Goal: Task Accomplishment & Management: Use online tool/utility

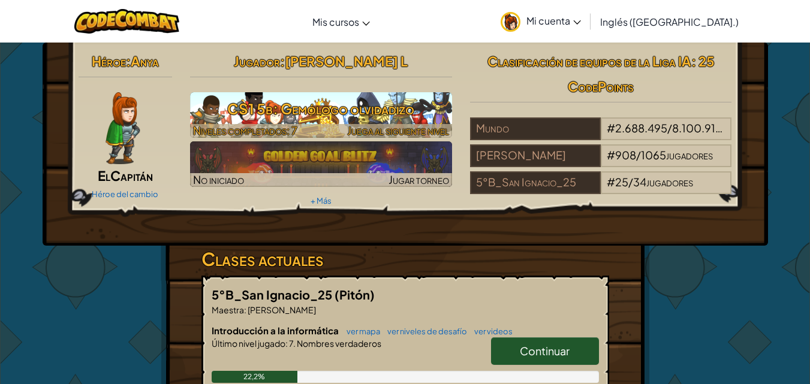
click at [253, 110] on font "CS1 5b: Gemólogo olvidadizo" at bounding box center [320, 108] width 187 height 18
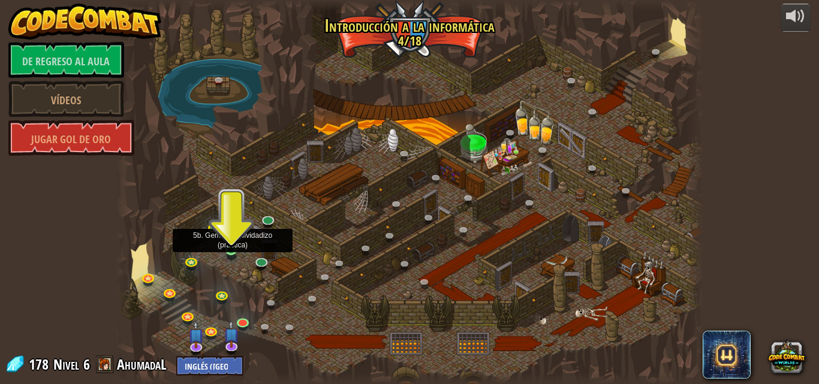
click at [226, 237] on img at bounding box center [231, 235] width 14 height 32
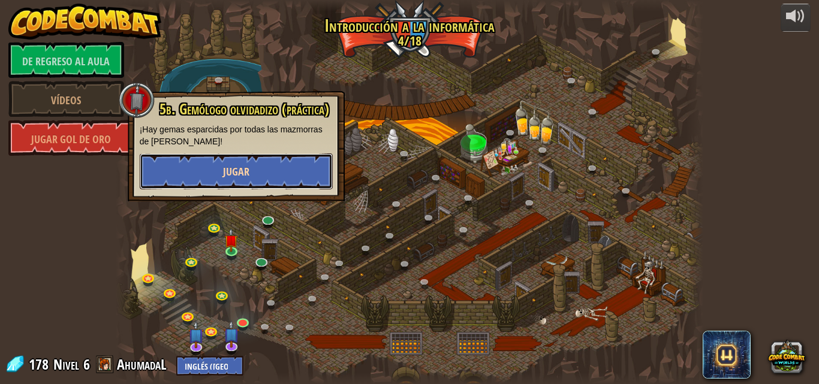
click at [225, 161] on button "Jugar" at bounding box center [236, 171] width 193 height 36
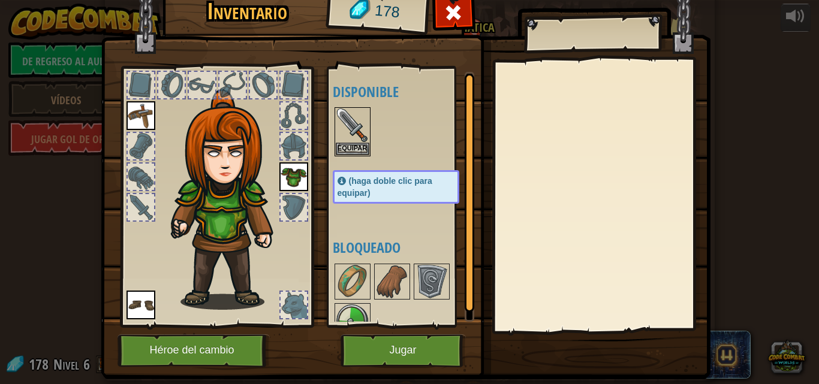
click at [144, 108] on img at bounding box center [140, 115] width 29 height 29
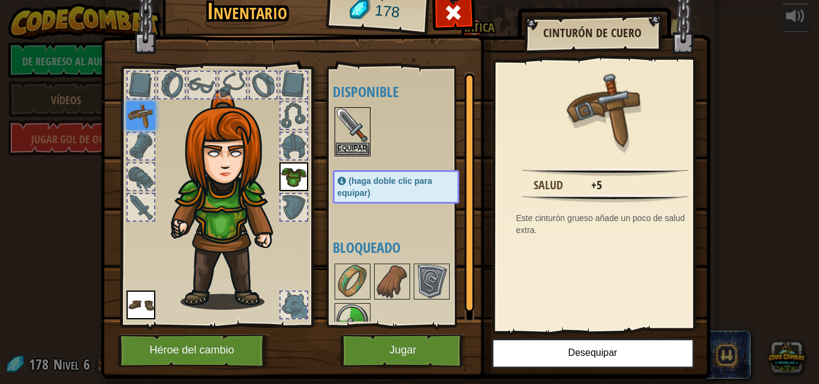
click at [285, 305] on div at bounding box center [293, 305] width 26 height 26
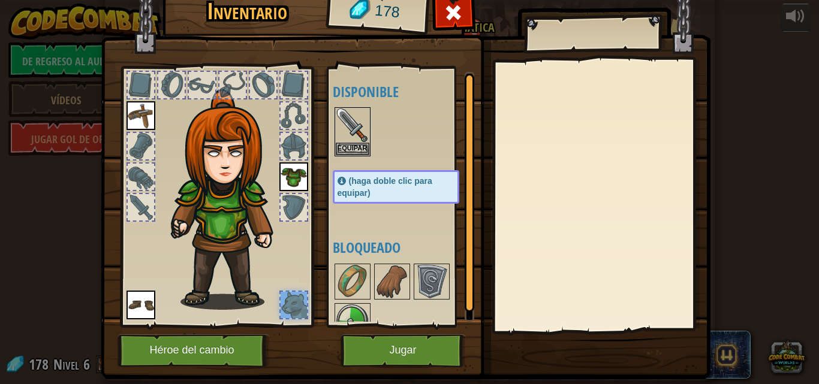
click at [285, 182] on img at bounding box center [293, 176] width 29 height 29
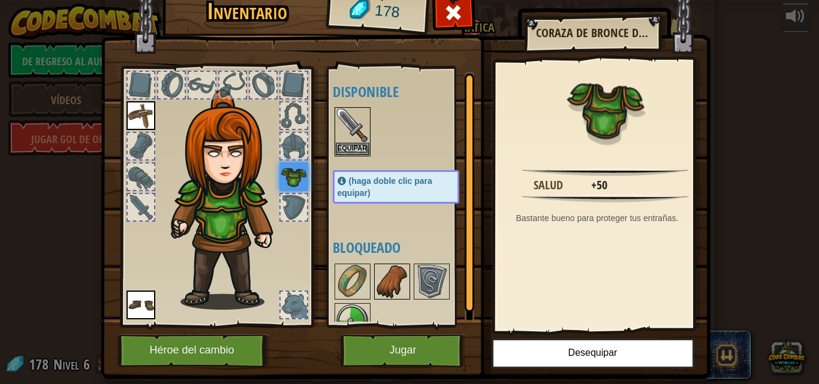
click at [384, 294] on img at bounding box center [392, 282] width 34 height 34
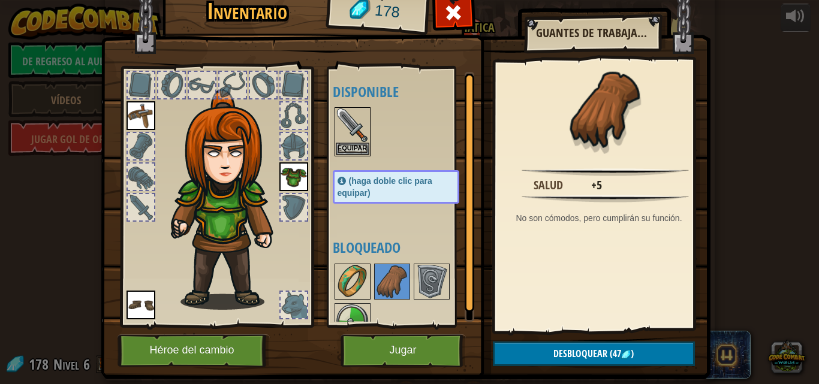
click at [347, 278] on img at bounding box center [353, 282] width 34 height 34
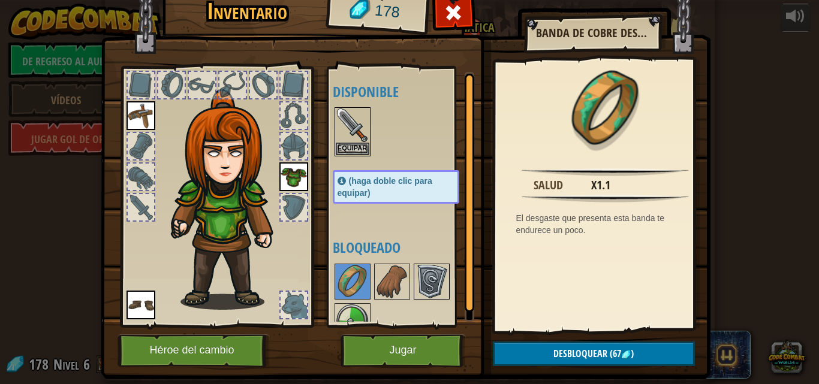
click at [421, 282] on img at bounding box center [432, 282] width 34 height 34
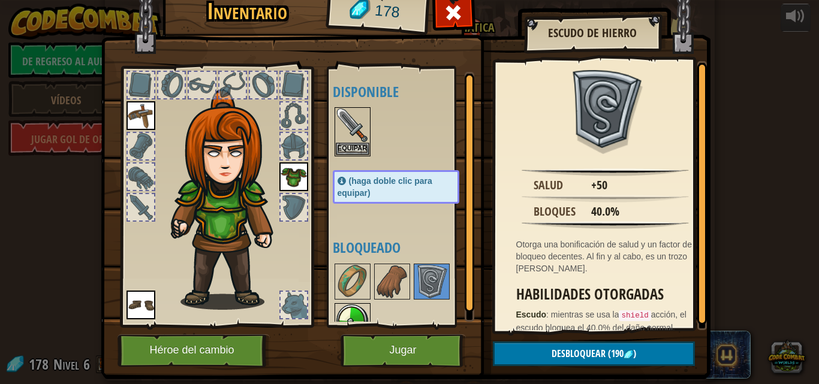
click at [352, 313] on img at bounding box center [353, 321] width 34 height 34
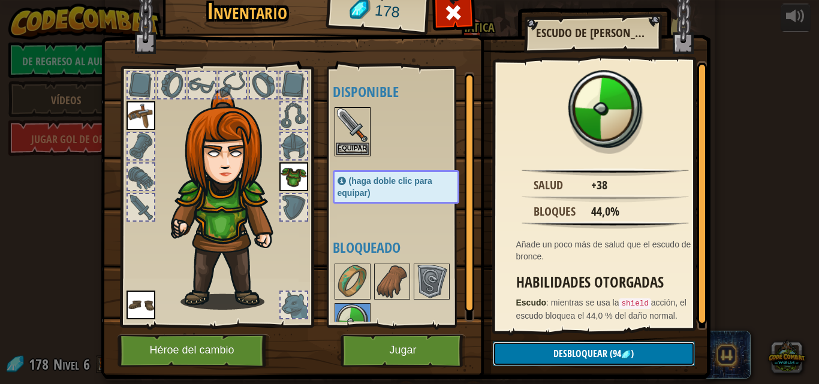
click at [505, 342] on button "Desbloquear (94 )" at bounding box center [594, 354] width 202 height 25
click at [518, 348] on button "Confirmar" at bounding box center [594, 354] width 202 height 25
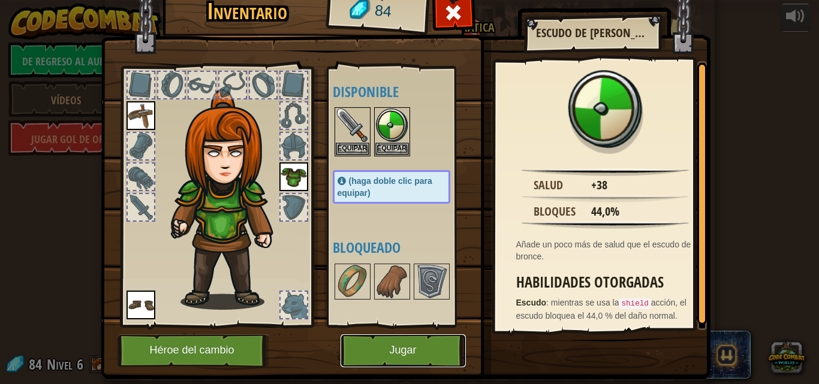
click at [400, 351] on font "Jugar" at bounding box center [402, 351] width 27 height 12
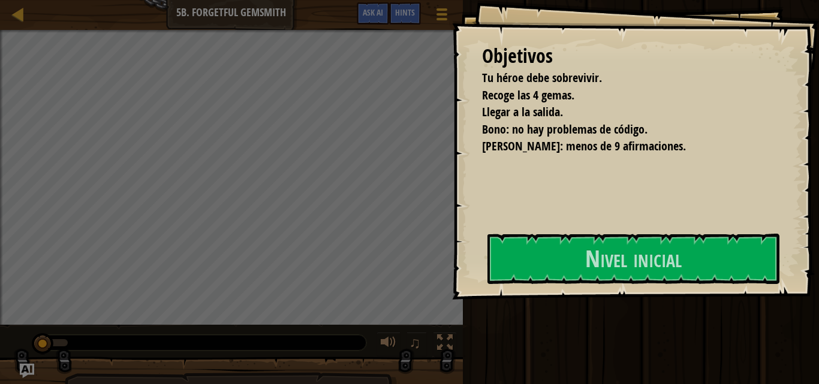
drag, startPoint x: 397, startPoint y: 92, endPoint x: 383, endPoint y: 131, distance: 41.3
click at [452, 93] on div "Objetivos Tu héroe debe sobrevivir. Recoge las 4 gemas. Llegar a la salida. [PE…" at bounding box center [635, 150] width 367 height 300
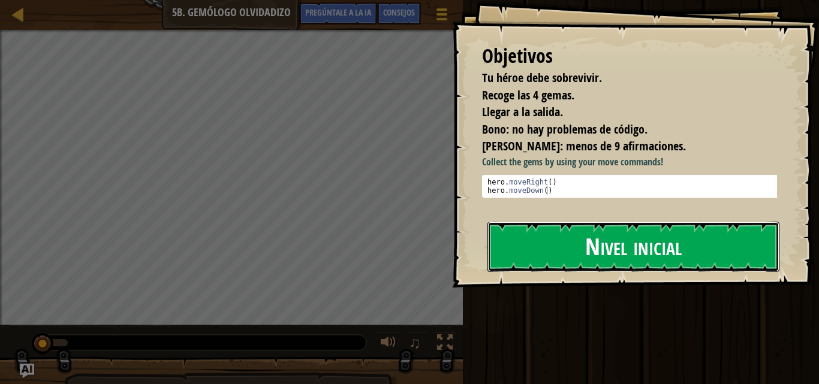
click at [565, 262] on button "Nivel inicial" at bounding box center [633, 247] width 292 height 50
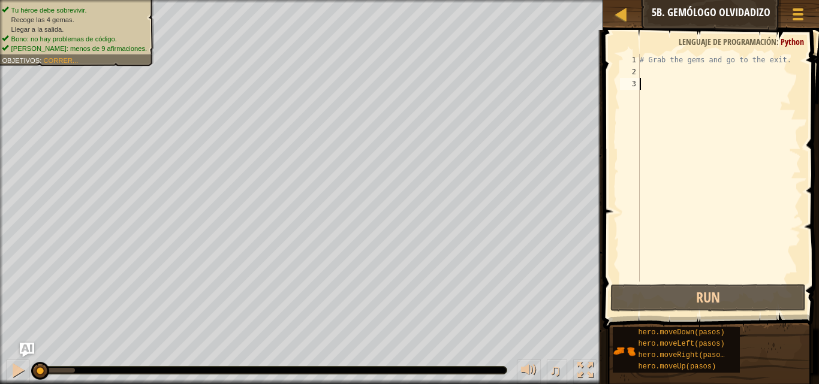
click at [629, 71] on div "2" at bounding box center [630, 72] width 20 height 12
type textarea "H"
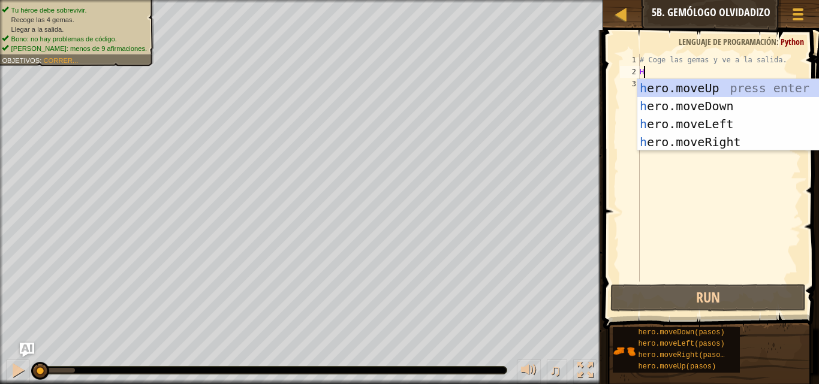
scroll to position [5, 0]
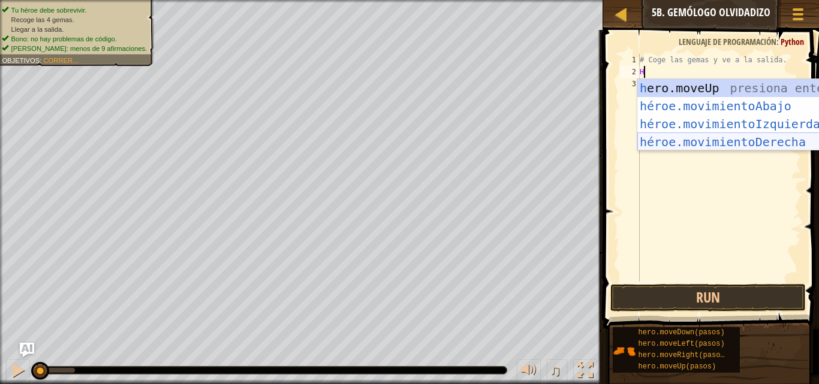
click at [705, 137] on div "h ero.moveUp presiona enter héroe.movimientoAbajo ​ Presione Enter héroe.movimi…" at bounding box center [750, 133] width 227 height 108
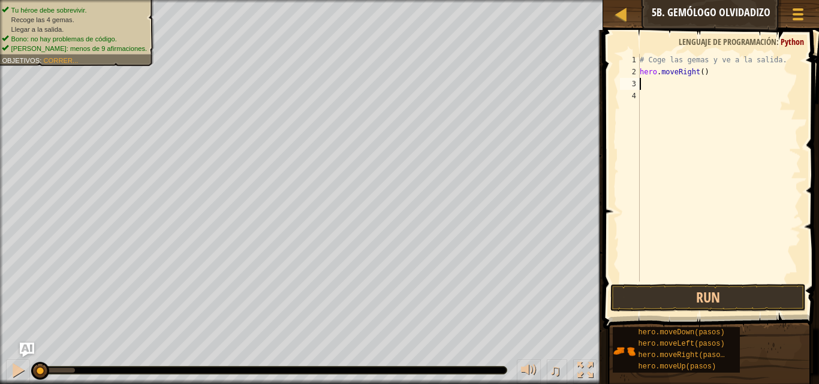
click at [640, 83] on div "# Coge las gemas y ve a la salida. hero . moveRight ( )" at bounding box center [719, 180] width 164 height 252
type textarea "H"
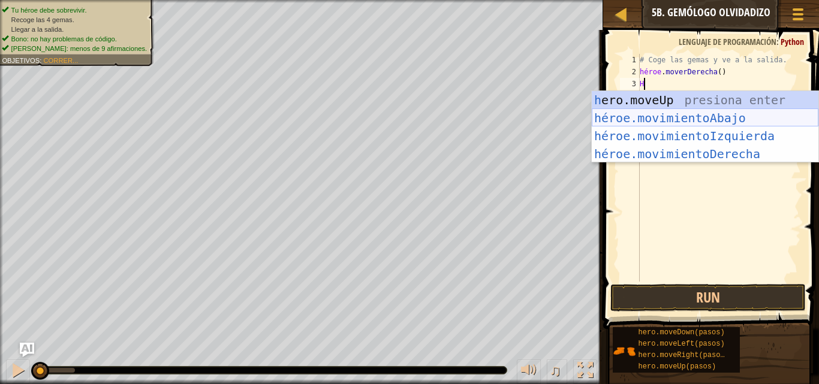
click at [664, 111] on div "h ero.moveUp presiona enter héroe.movimientoAbajo ​ Presione Enter héroe.movimi…" at bounding box center [704, 145] width 227 height 108
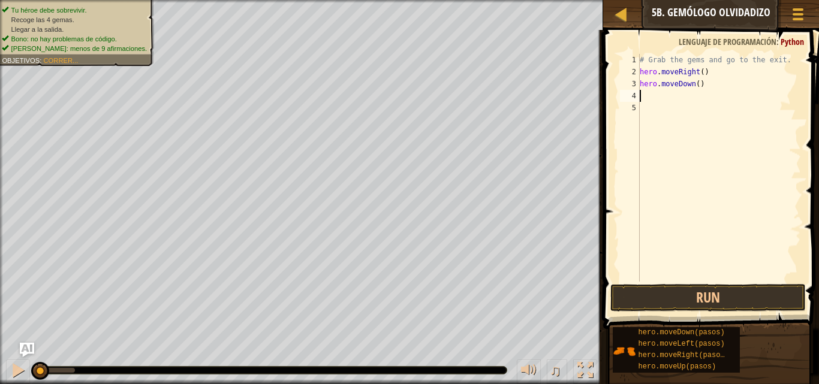
click at [633, 90] on div "4" at bounding box center [630, 96] width 20 height 12
type textarea "H"
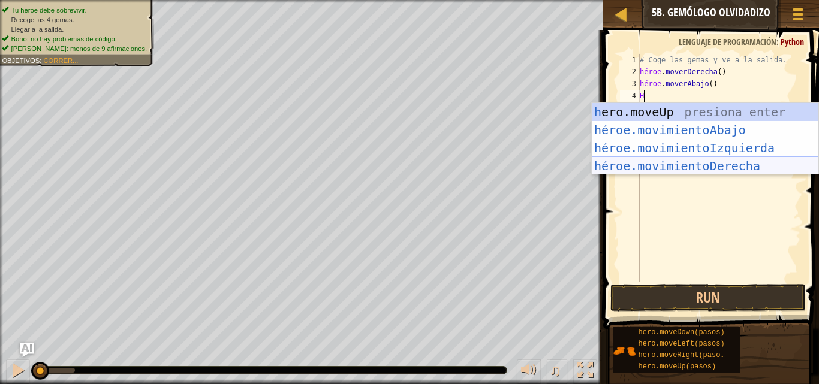
click at [641, 161] on div "h ero.moveUp presiona enter héroe.movimientoAbajo ​ Presione Enter héroe.movimi…" at bounding box center [704, 157] width 227 height 108
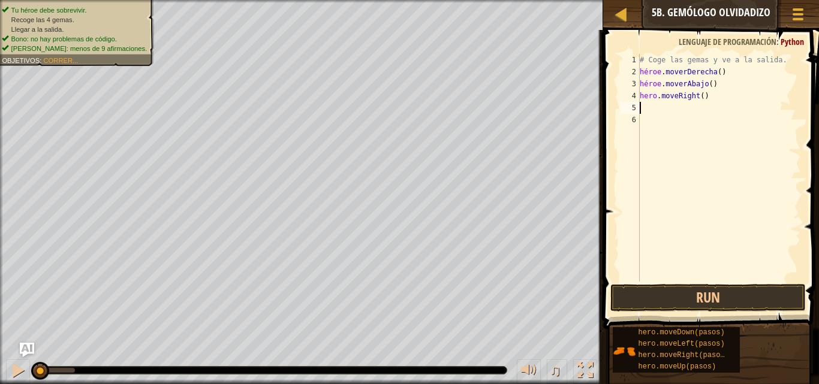
type textarea "H"
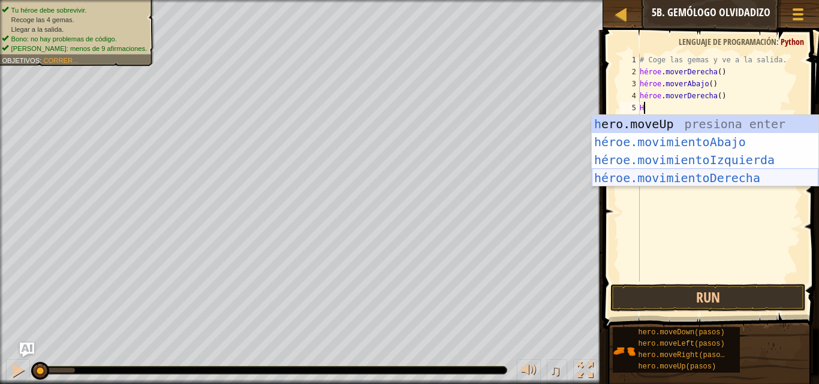
click at [668, 175] on div "h ero.moveUp presiona enter héroe.movimientoAbajo ​ Presione Enter héroe.movimi…" at bounding box center [704, 169] width 227 height 108
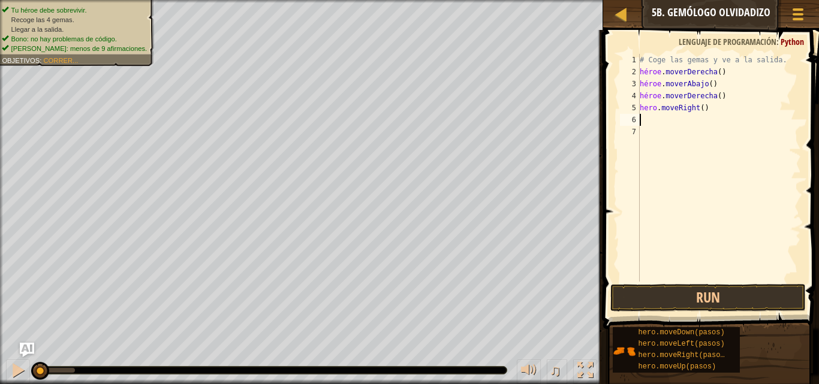
type textarea "H"
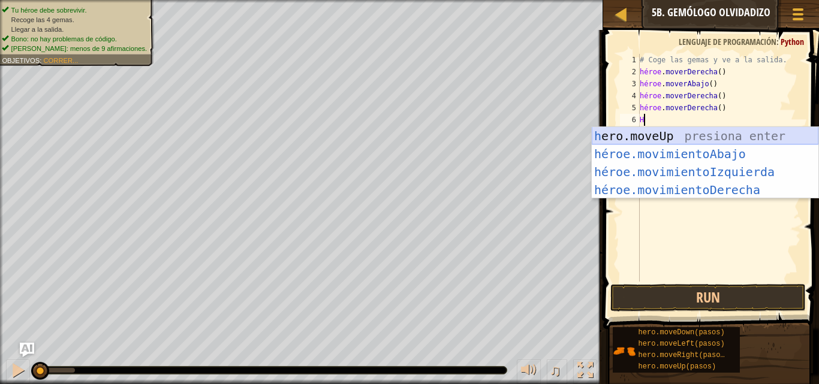
click at [655, 131] on div "h ero.moveUp presiona enter héroe.movimientoAbajo ​ Presione Enter héroe.movimi…" at bounding box center [704, 181] width 227 height 108
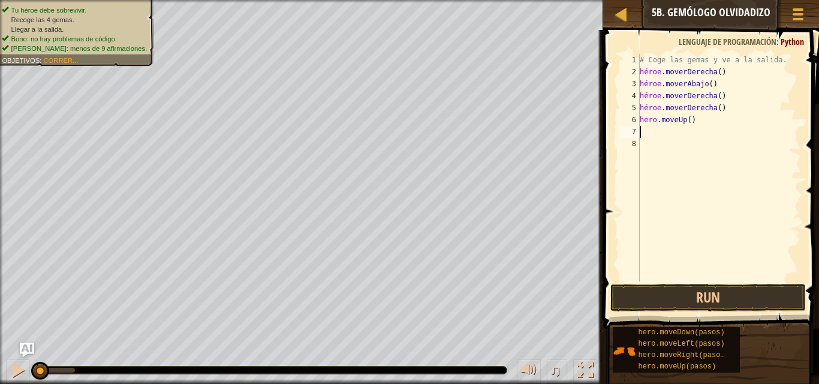
type textarea "H"
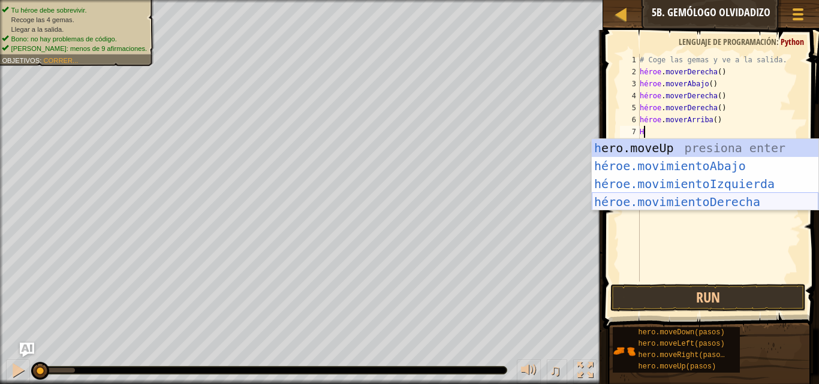
click at [634, 201] on div "h ero.moveUp presiona enter héroe.movimientoAbajo ​ Presione Enter héroe.movimi…" at bounding box center [704, 193] width 227 height 108
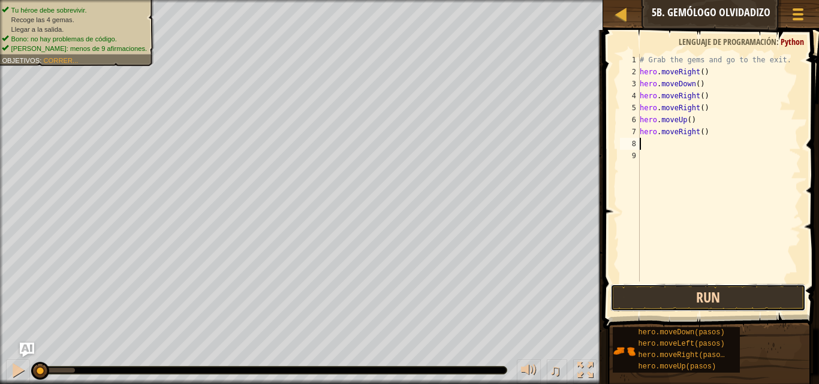
click at [639, 293] on button "Run" at bounding box center [707, 298] width 195 height 28
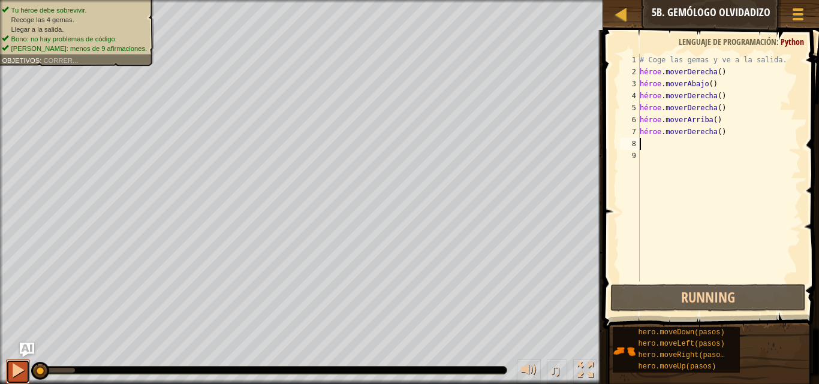
click at [11, 364] on div at bounding box center [18, 371] width 16 height 16
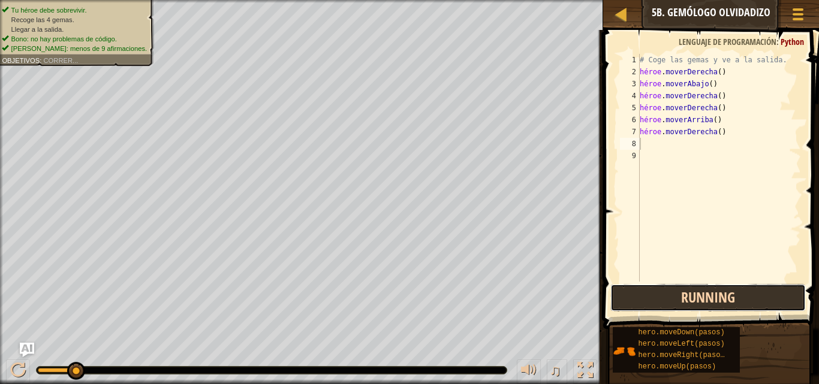
click at [692, 291] on button "Running" at bounding box center [707, 298] width 195 height 28
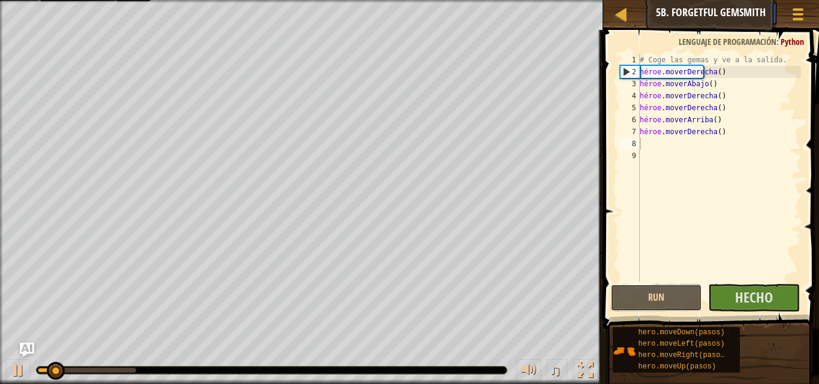
drag, startPoint x: 674, startPoint y: 301, endPoint x: 694, endPoint y: 255, distance: 50.2
click at [694, 257] on div "1 2 3 4 5 6 7 8 9 # Coge las gemas y ve a la salida. héroe . moverDerecha ( ) h…" at bounding box center [708, 203] width 219 height 334
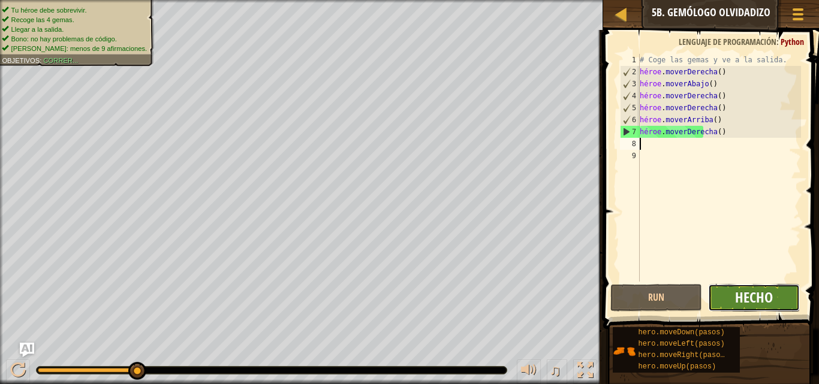
click at [760, 301] on font "Hecho" at bounding box center [754, 297] width 38 height 19
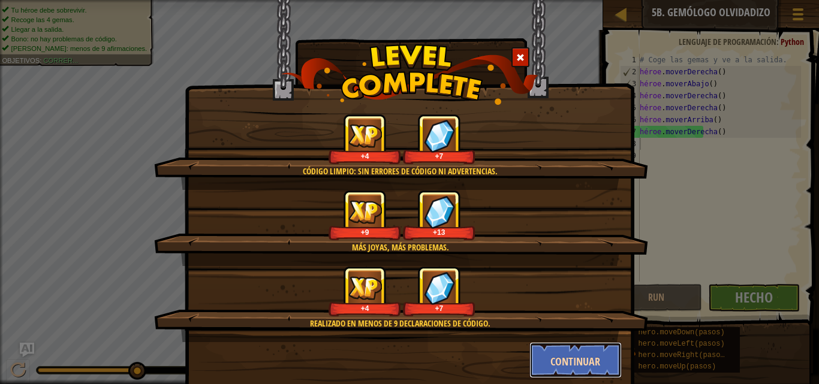
click at [536, 354] on button "Continuar" at bounding box center [575, 360] width 93 height 36
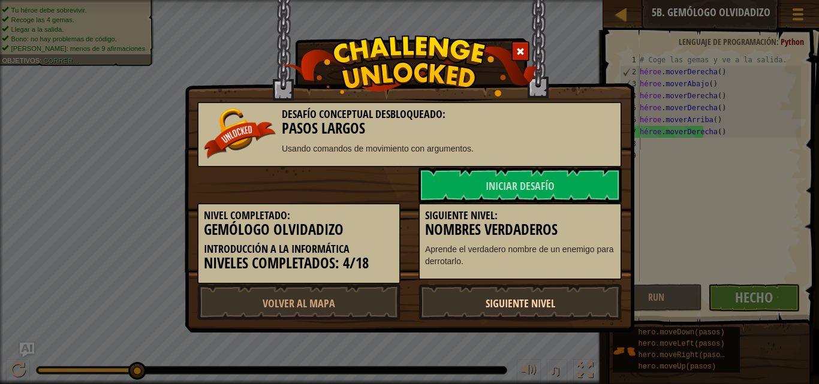
click at [515, 299] on font "Siguiente nivel" at bounding box center [520, 303] width 70 height 15
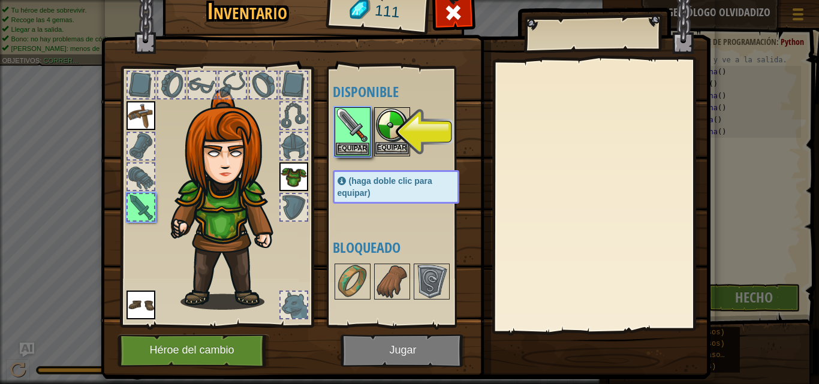
click at [381, 113] on img at bounding box center [392, 125] width 34 height 34
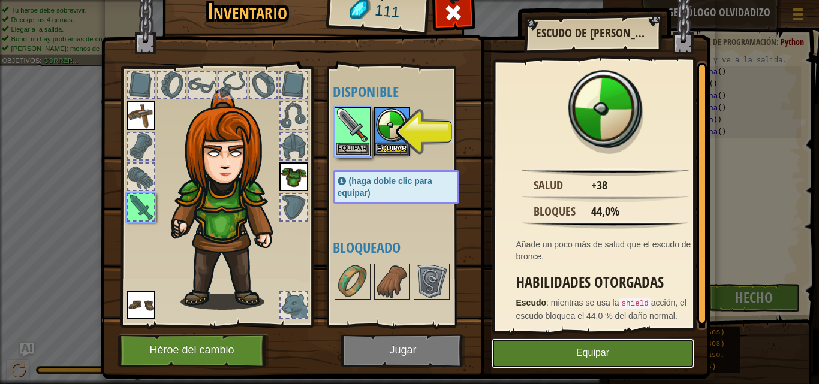
click at [652, 354] on button "Equipar" at bounding box center [592, 354] width 203 height 30
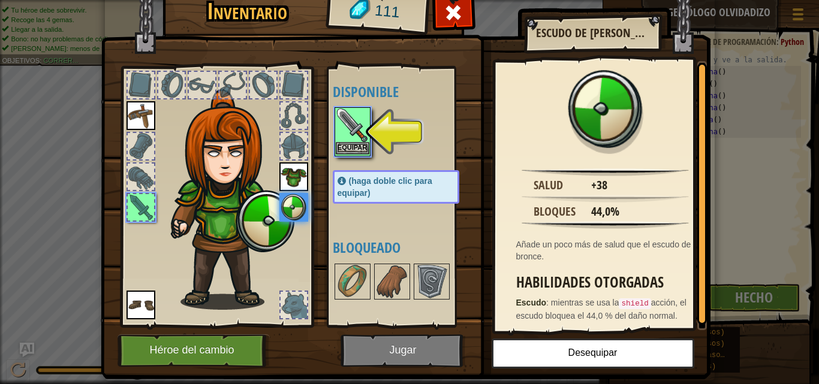
click at [338, 122] on div "Inventario 111 Disponible [GEOGRAPHIC_DATA] [GEOGRAPHIC_DATA] [GEOGRAPHIC_DATA]…" at bounding box center [409, 192] width 819 height 384
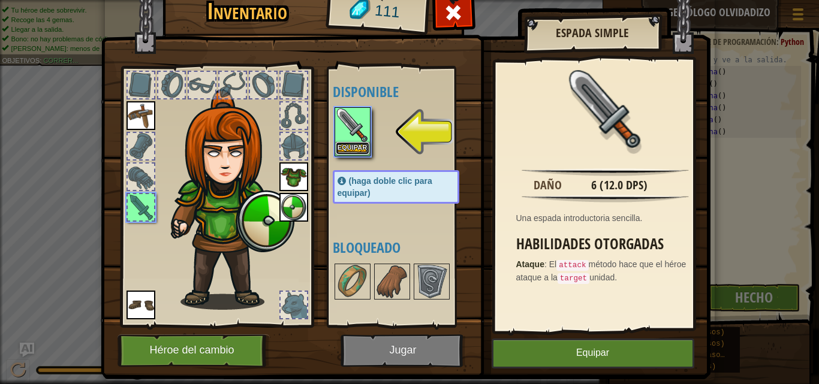
click at [336, 143] on button "Equipar" at bounding box center [353, 148] width 34 height 13
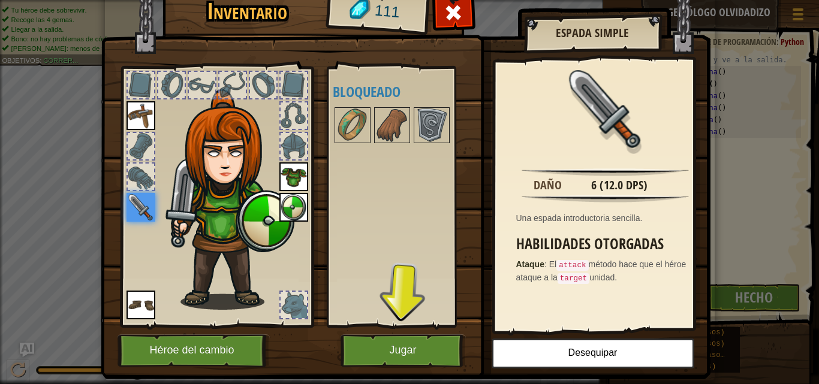
click at [297, 311] on div at bounding box center [293, 305] width 26 height 26
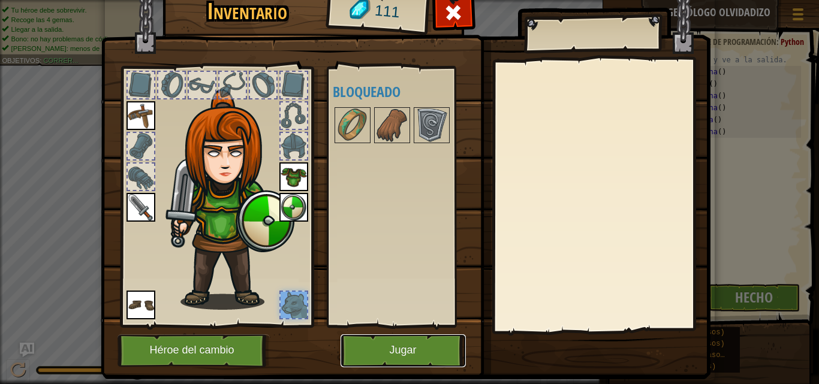
click at [439, 343] on button "Jugar" at bounding box center [402, 350] width 125 height 33
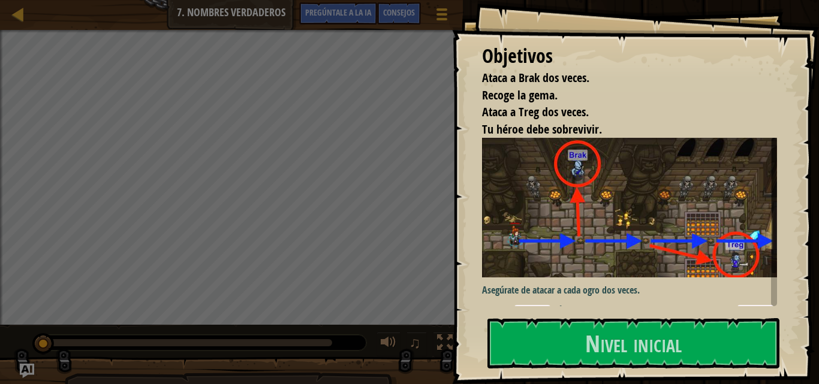
click at [642, 241] on img at bounding box center [634, 207] width 304 height 139
click at [629, 317] on div "Objetivos Ataca a Brak dos veces. Recoge la gema. Ataca a Treg dos veces. Tu hé…" at bounding box center [635, 192] width 367 height 384
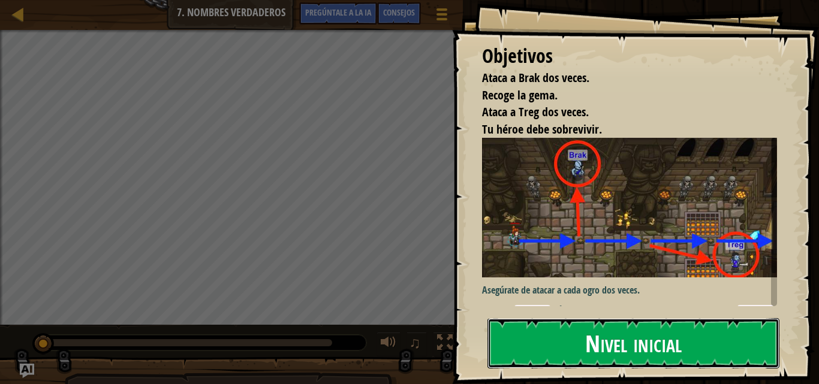
click at [615, 349] on font "Nivel inicial" at bounding box center [633, 343] width 96 height 32
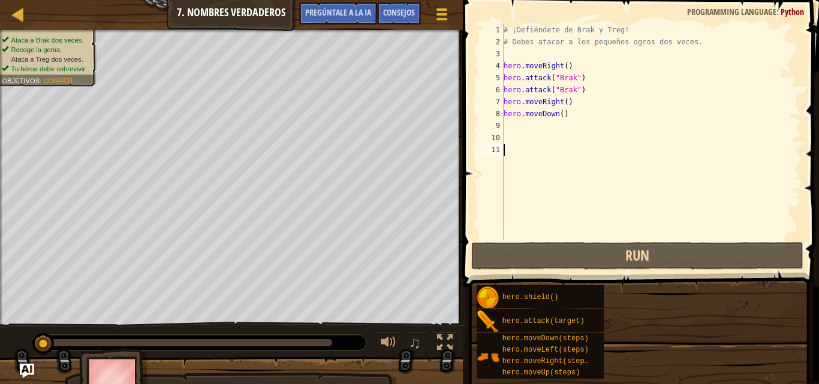
click at [601, 333] on div "hero.shield() hero.attack(target) hero.moveDown(steps) hero.moveLeft(steps) her…" at bounding box center [643, 332] width 334 height 95
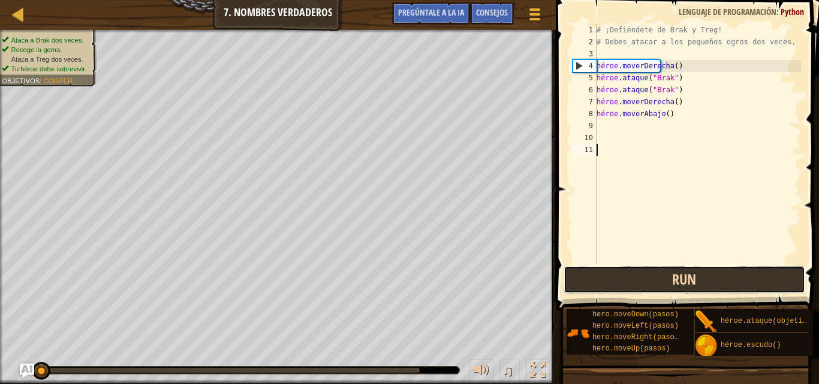
click at [633, 283] on button "Run" at bounding box center [684, 280] width 242 height 28
click at [669, 279] on button "Running" at bounding box center [684, 280] width 242 height 28
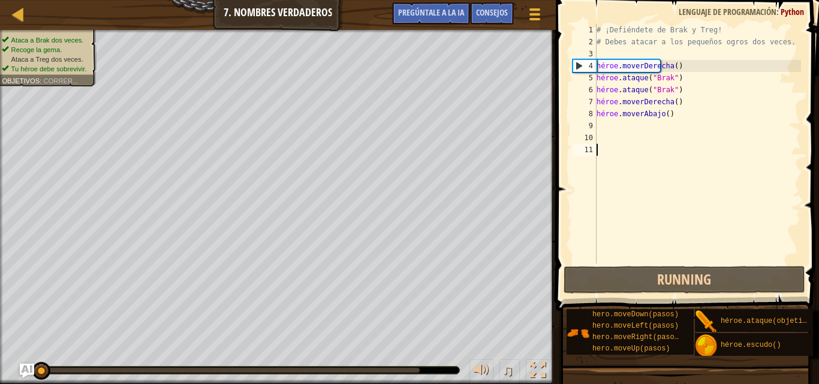
click at [678, 76] on div "# ¡Defiéndete de Brak y Treg! # Debes atacar a los pequeños ogros dos veces. hé…" at bounding box center [697, 156] width 207 height 264
type textarea "hero.attack("Brak")"
click at [596, 125] on div "9" at bounding box center [584, 126] width 24 height 12
type textarea "H"
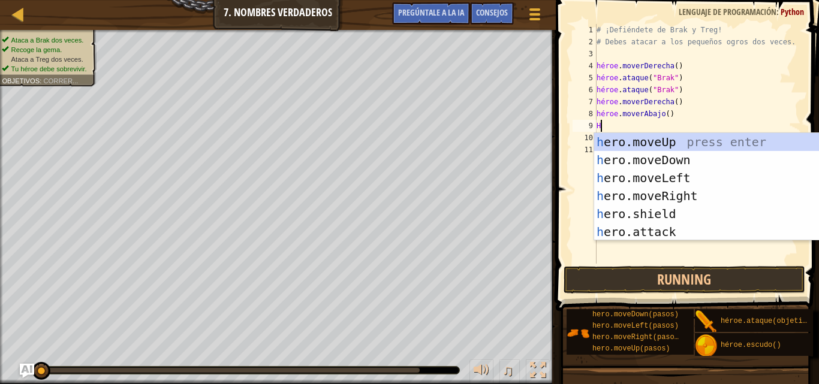
scroll to position [5, 0]
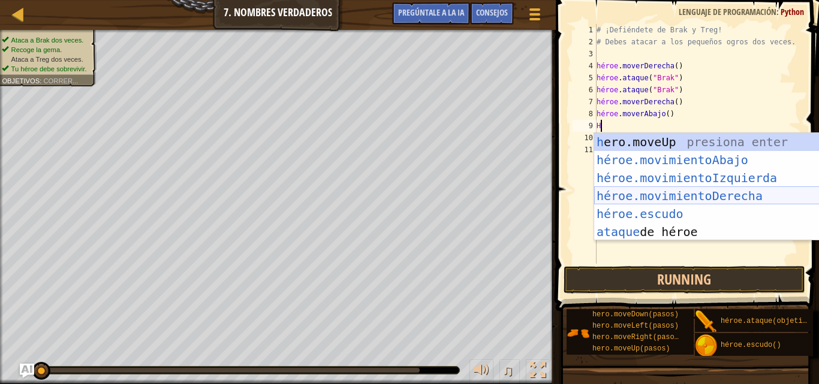
click at [676, 192] on div "h ero.moveUp presiona enter héroe.movimientoAbajo ​ Presione Enter héroe.movimi…" at bounding box center [707, 205] width 227 height 144
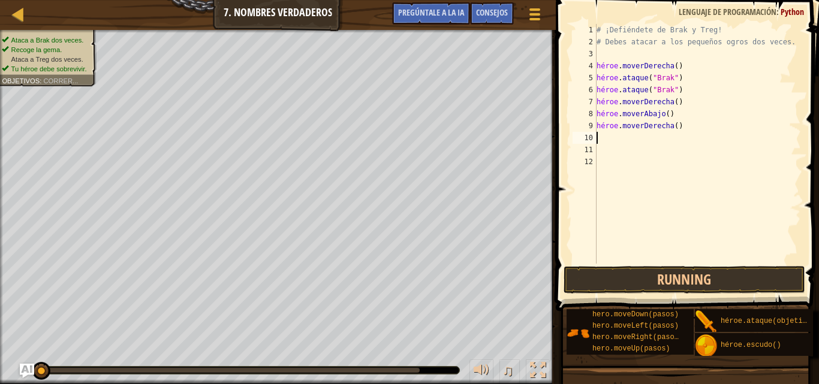
type textarea "H"
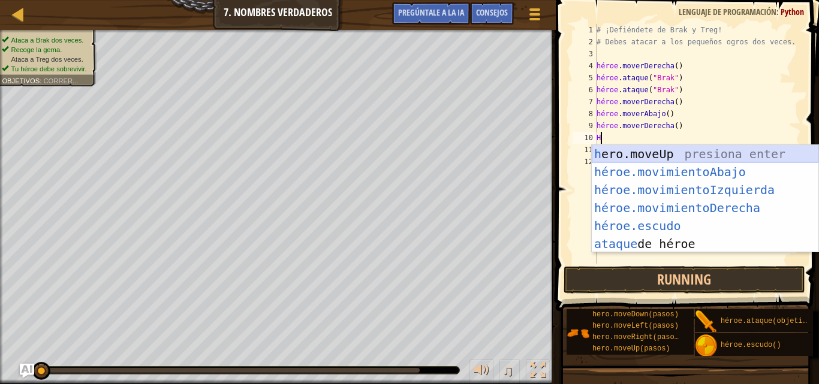
click at [735, 148] on div "h ero.moveUp presiona enter héroe.movimientoAbajo ​ Presione Enter héroe.movimi…" at bounding box center [704, 217] width 227 height 144
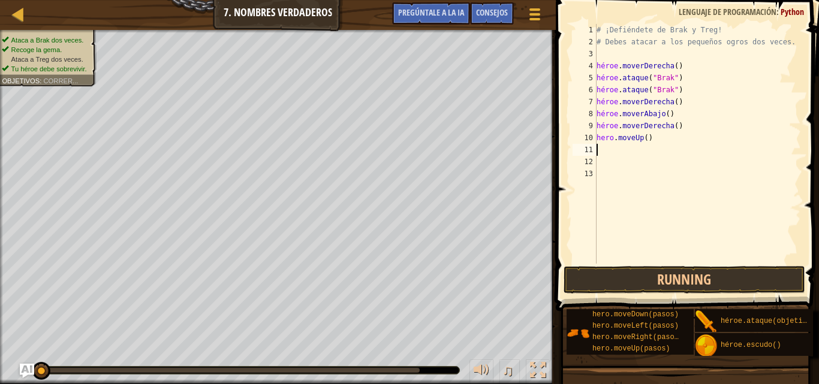
type textarea "H"
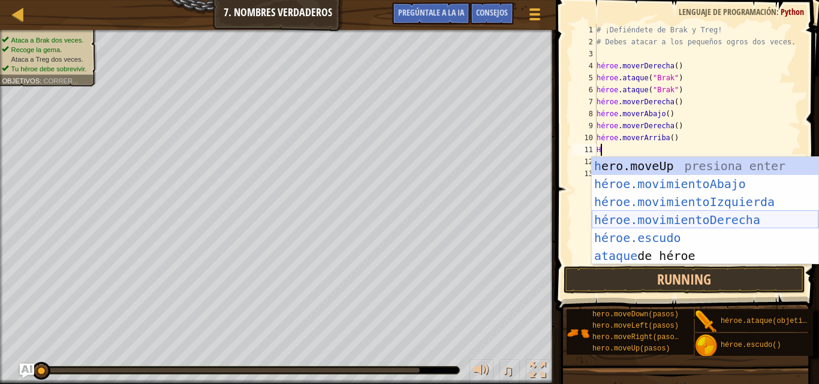
click at [671, 219] on div "h ero.moveUp presiona enter héroe.movimientoAbajo ​ Presione Enter héroe.movimi…" at bounding box center [704, 229] width 227 height 144
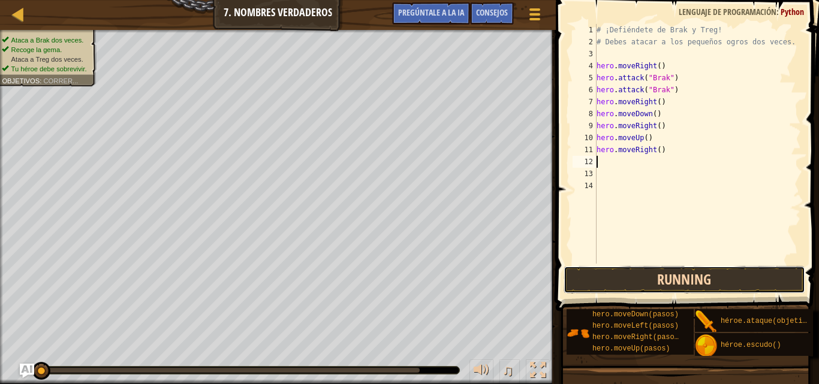
click at [617, 291] on button "Running" at bounding box center [684, 280] width 242 height 28
click at [626, 280] on button "Running" at bounding box center [684, 280] width 242 height 28
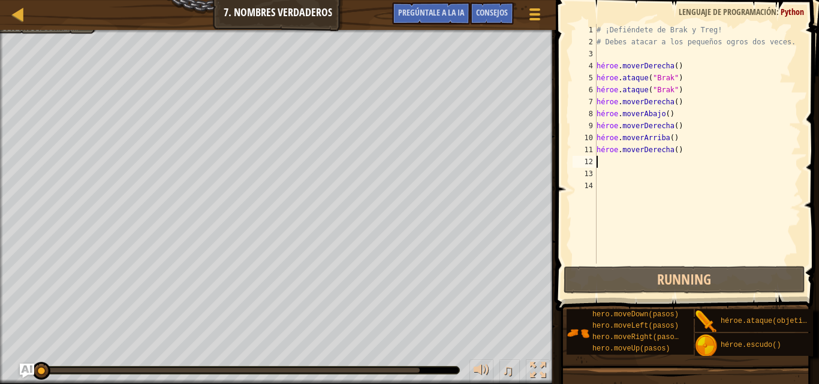
click at [684, 102] on div "# ¡Defiéndete de Brak y Treg! # Debes atacar a los pequeños ogros dos veces. hé…" at bounding box center [697, 156] width 207 height 264
type textarea "hero.moveRight()"
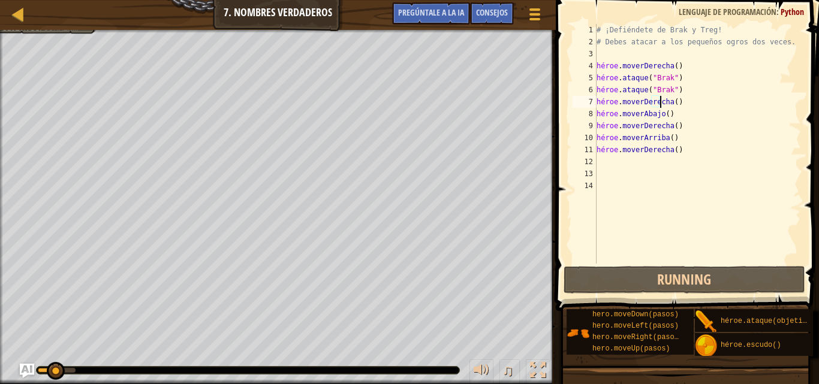
click at [686, 99] on div "# ¡Defiéndete de Brak y Treg! # Debes atacar a los pequeños ogros dos veces. hé…" at bounding box center [697, 156] width 207 height 264
click at [694, 103] on div "# ¡Defiéndete de Brak y Treg! # Debes atacar a los pequeños ogros dos veces. hé…" at bounding box center [697, 156] width 207 height 264
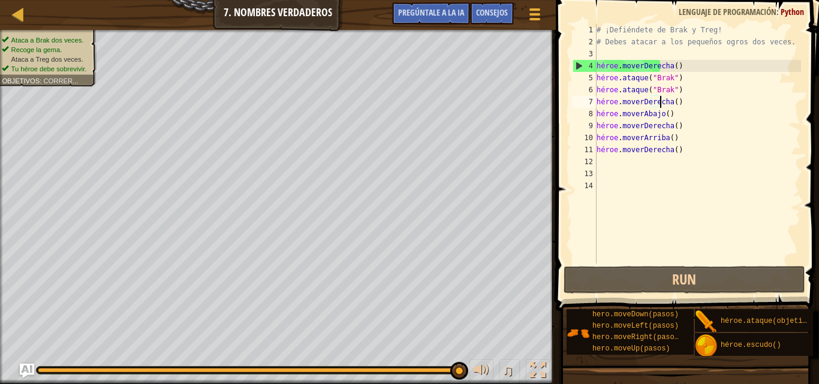
click at [592, 161] on font "12" at bounding box center [588, 162] width 8 height 8
type textarea "H"
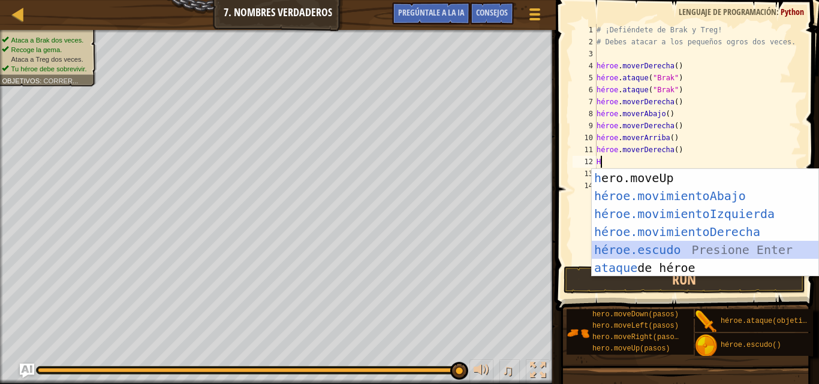
click at [611, 249] on div "h ero.moveUp presiona enter héroe.movimientoAbajo ​ Presione Enter héroe.movimi…" at bounding box center [704, 241] width 227 height 144
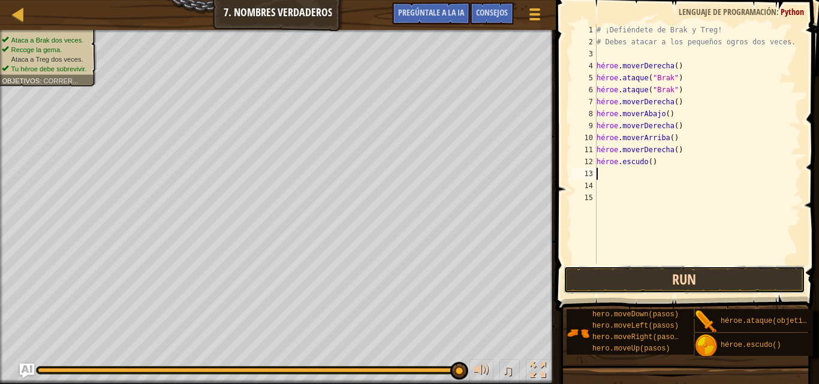
click at [660, 281] on button "Run" at bounding box center [684, 280] width 242 height 28
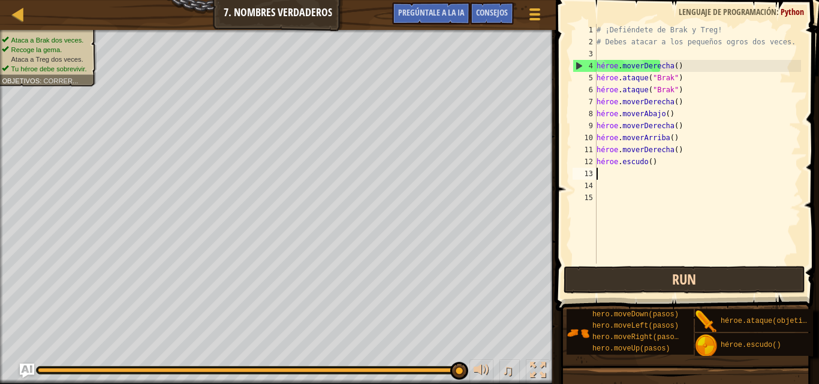
type textarea "H"
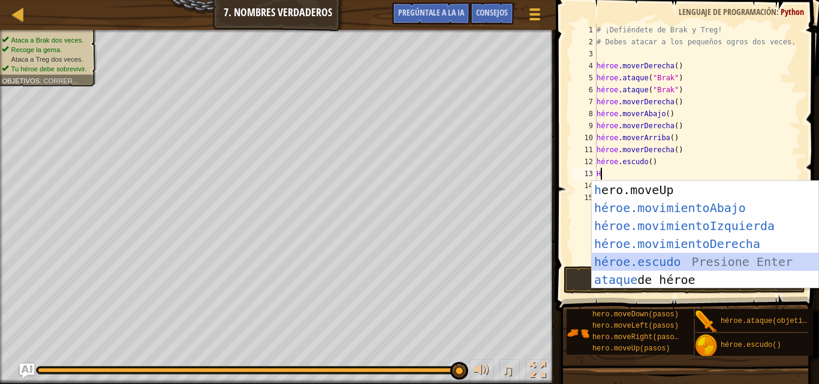
click at [654, 256] on div "h ero.moveUp presiona enter héroe.movimientoAbajo ​ Presione Enter héroe.movimi…" at bounding box center [704, 253] width 227 height 144
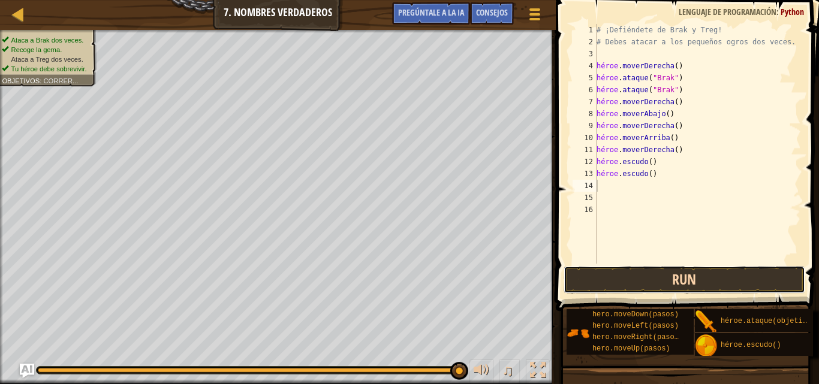
click at [573, 275] on button "Run" at bounding box center [684, 280] width 242 height 28
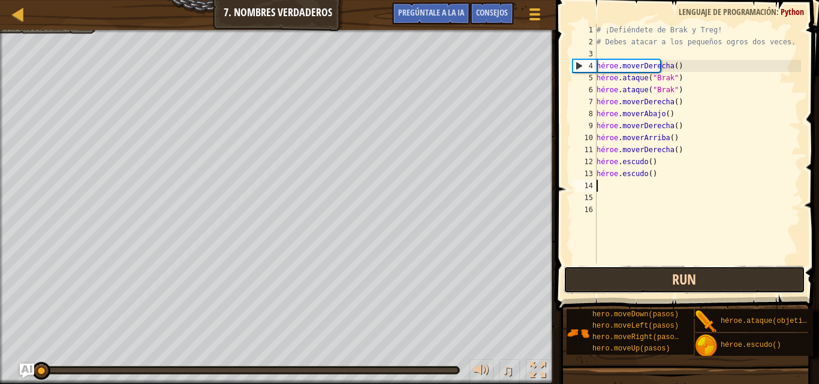
click at [573, 275] on button "Run" at bounding box center [684, 280] width 242 height 28
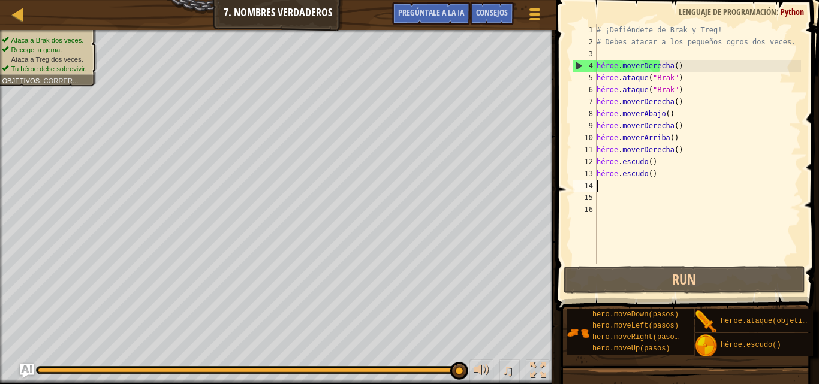
click at [692, 99] on div "# ¡Defiéndete de Brak y Treg! # Debes atacar a los pequeños ogros dos veces. hé…" at bounding box center [697, 156] width 207 height 264
click at [666, 164] on div "# ¡Defiéndete de Brak y Treg! # Debes atacar a los pequeños ogros dos veces. hé…" at bounding box center [697, 156] width 207 height 264
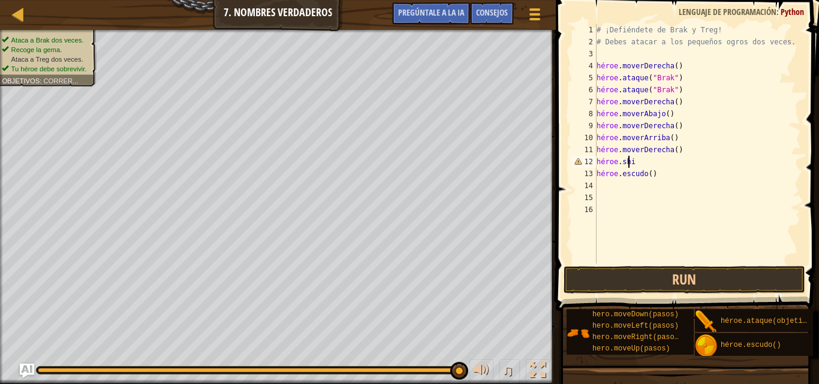
click at [643, 164] on div "# ¡Defiéndete de Brak y Treg! # Debes atacar a los pequeños ogros dos veces. hé…" at bounding box center [697, 156] width 207 height 264
click at [640, 164] on div "# ¡Defiéndete de Brak y Treg! # Debes atacar a los pequeños ogros dos veces. hé…" at bounding box center [697, 156] width 207 height 264
click at [636, 164] on div "# ¡Defiéndete de Brak y Treg! # Debes atacar a los pequeños ogros dos veces. hé…" at bounding box center [697, 156] width 207 height 264
click at [638, 163] on div "# ¡Defiéndete de Brak y Treg! # Debes atacar a los pequeños ogros dos veces. hé…" at bounding box center [697, 156] width 207 height 264
type textarea "h"
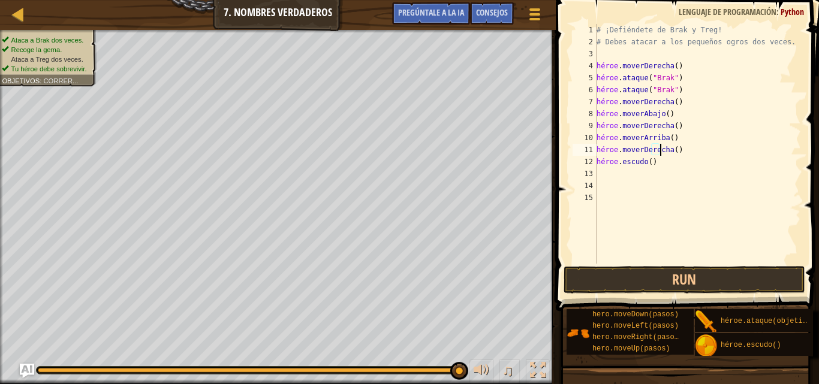
click at [666, 165] on div "# ¡Defiéndete de Brak y Treg! # Debes atacar a los pequeños ogros dos veces. hé…" at bounding box center [697, 156] width 207 height 264
type textarea "h"
click at [598, 55] on div "# ¡Defiéndete de Brak y Treg! # Debes atacar a los pequeños ogros dos veces. hé…" at bounding box center [697, 156] width 207 height 264
type textarea "H"
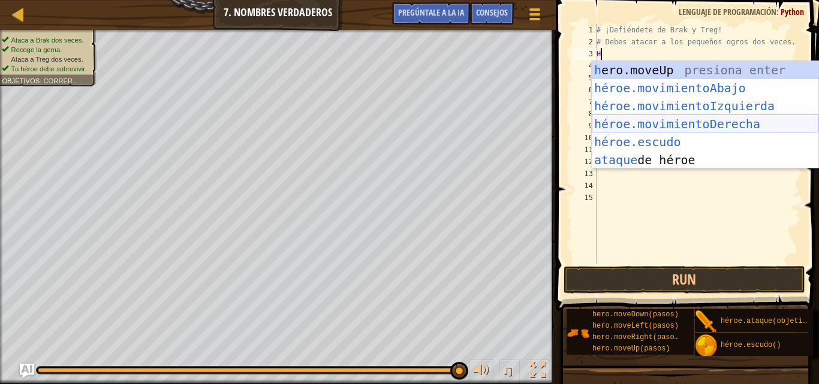
click at [651, 116] on div "h ero.moveUp presiona enter héroe.movimientoAbajo ​ Presione Enter héroe.movimi…" at bounding box center [704, 133] width 227 height 144
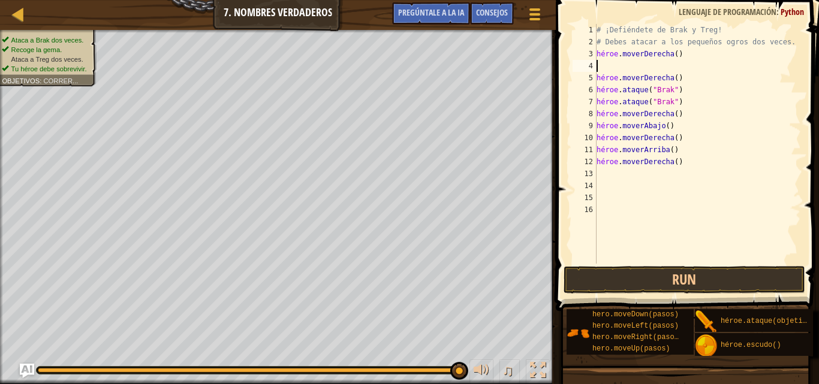
type textarea "H"
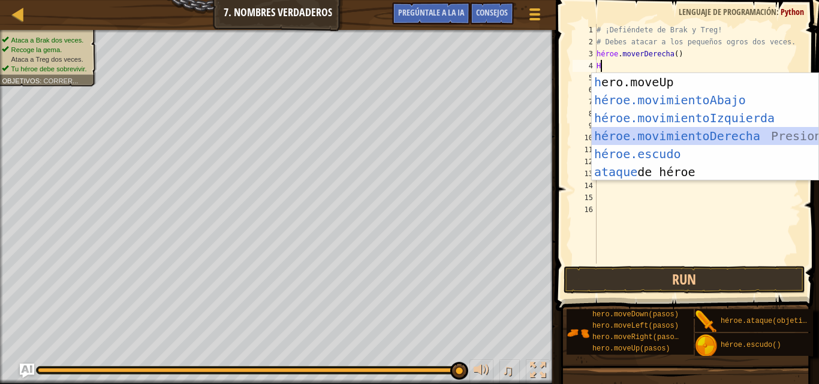
click at [638, 127] on div "h ero.moveUp presiona enter héroe.movimientoAbajo ​ Presione Enter héroe.movimi…" at bounding box center [704, 145] width 227 height 144
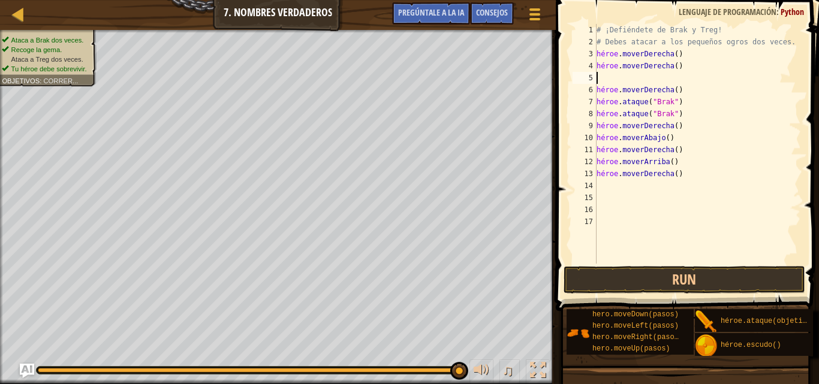
type textarea "H"
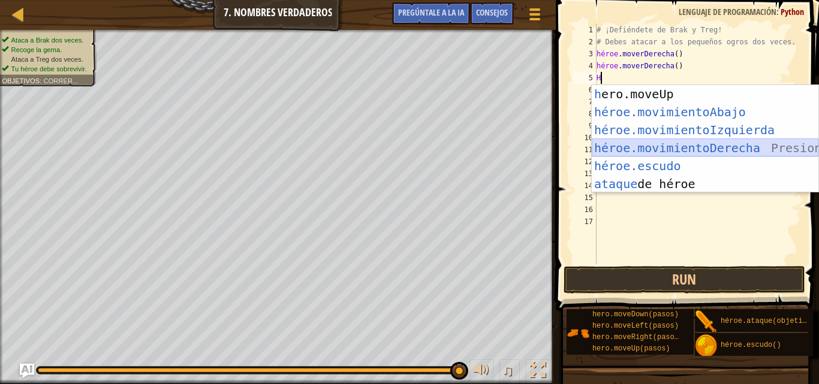
click at [632, 143] on div "h ero.moveUp presiona enter héroe.movimientoAbajo ​ Presione Enter héroe.movimi…" at bounding box center [704, 157] width 227 height 144
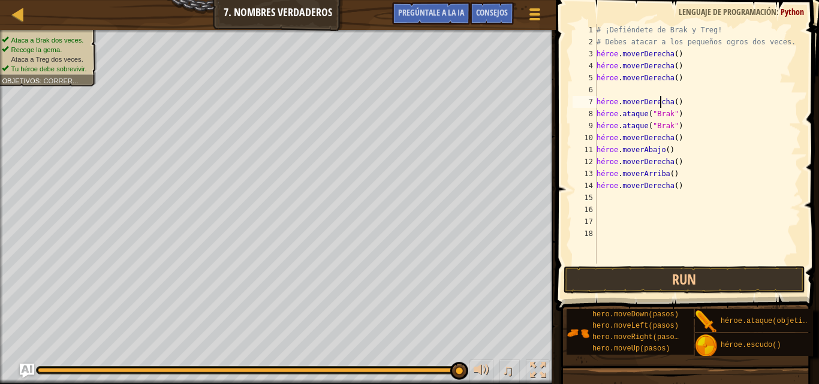
click at [694, 102] on div "# ¡Defiéndete de Brak y Treg! # Debes atacar a los pequeños ogros dos veces. hé…" at bounding box center [697, 156] width 207 height 264
click at [690, 102] on div "# ¡Defiéndete de Brak y Treg! # Debes atacar a los pequeños ogros dos veces. hé…" at bounding box center [697, 156] width 207 height 264
click at [688, 101] on div "# ¡Defiéndete de Brak y Treg! # Debes atacar a los pequeños ogros dos veces. hé…" at bounding box center [697, 156] width 207 height 264
click at [676, 103] on div "# ¡Defiéndete de Brak y Treg! # Debes atacar a los pequeños ogros dos veces. hé…" at bounding box center [697, 156] width 207 height 264
click at [679, 104] on div "# ¡Defiéndete de Brak y Treg! # Debes atacar a los pequeños ogros dos veces. hé…" at bounding box center [697, 156] width 207 height 264
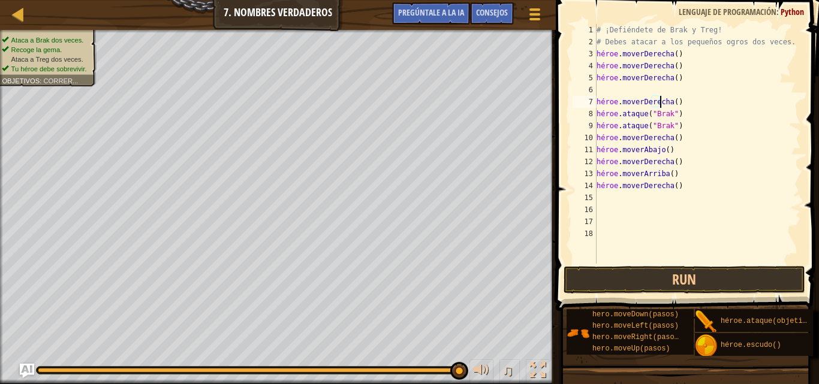
click at [680, 104] on div "# ¡Defiéndete de Brak y Treg! # Debes atacar a los pequeños ogros dos veces. hé…" at bounding box center [697, 156] width 207 height 264
type textarea "h"
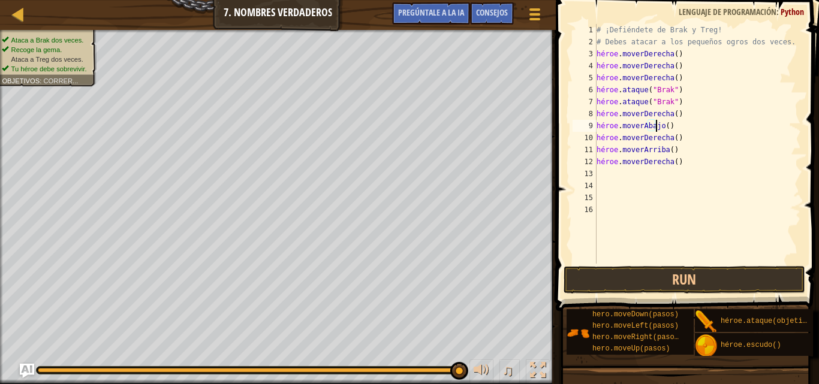
click at [688, 122] on div "# ¡Defiéndete de Brak y Treg! # Debes atacar a los pequeños ogros dos veces. hé…" at bounding box center [697, 156] width 207 height 264
click at [689, 114] on div "# ¡Defiéndete de Brak y Treg! # Debes atacar a los pequeños ogros dos veces. hé…" at bounding box center [697, 156] width 207 height 264
type textarea "h"
click at [683, 126] on div "# ¡Defiéndete de Brak y Treg! # Debes atacar a los pequeños ogros dos veces. hé…" at bounding box center [697, 156] width 207 height 264
type textarea "h"
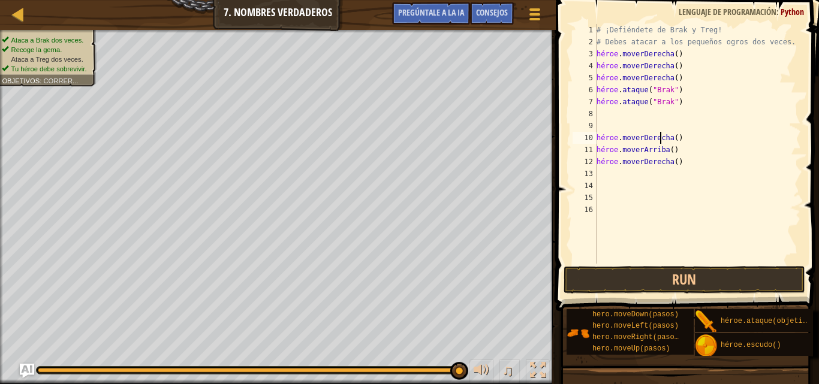
click at [687, 139] on div "# ¡Defiéndete de Brak y Treg! # Debes atacar a los pequeños ogros dos veces. hé…" at bounding box center [697, 156] width 207 height 264
type textarea "h"
click at [680, 138] on div "# ¡Defiéndete de Brak y Treg! # Debes atacar a los pequeños ogros dos veces. hé…" at bounding box center [697, 156] width 207 height 264
type textarea "h"
click at [686, 141] on div "# ¡Defiéndete de Brak y Treg! # Debes atacar a los pequeños ogros dos veces. hé…" at bounding box center [697, 156] width 207 height 264
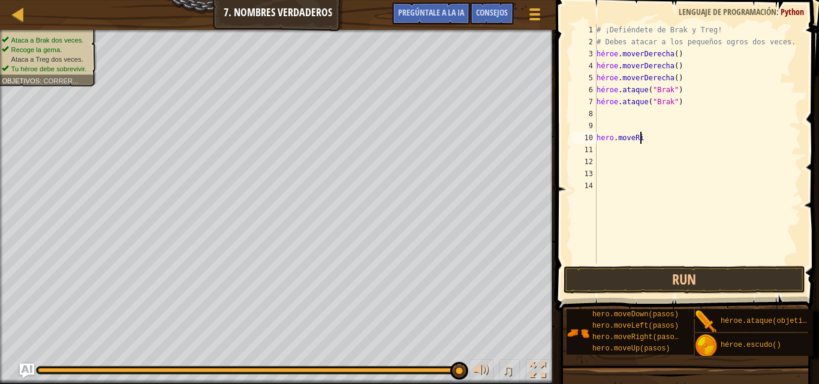
type textarea "h"
click at [650, 269] on button "Run" at bounding box center [684, 280] width 242 height 28
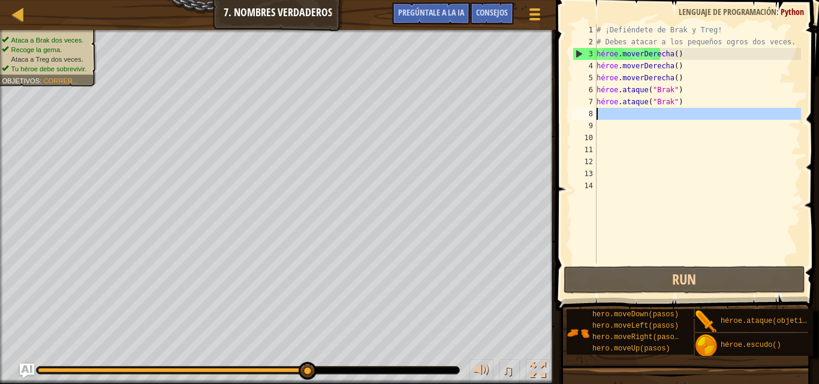
click at [592, 114] on font "8" at bounding box center [590, 114] width 4 height 8
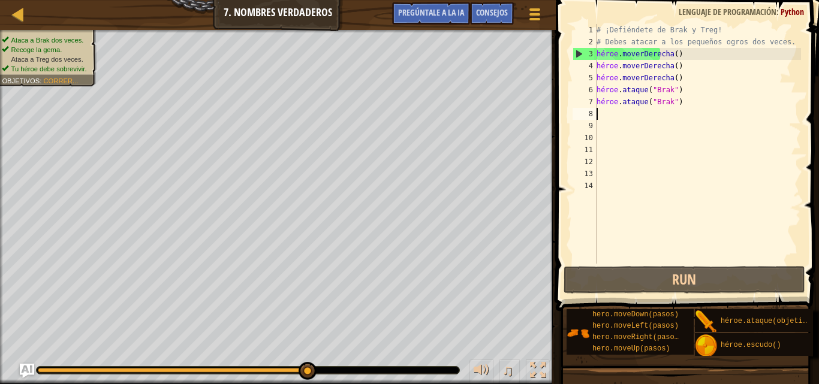
type textarea "H"
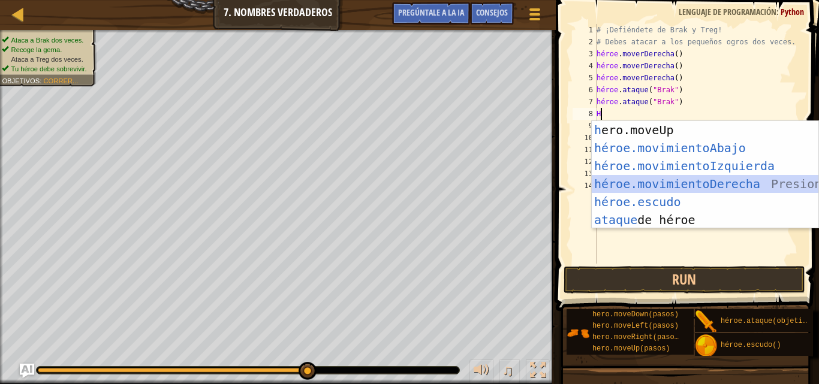
click at [605, 183] on div "h ero.moveUp presiona enter héroe.movimientoAbajo ​ Presione Enter héroe.movimi…" at bounding box center [704, 193] width 227 height 144
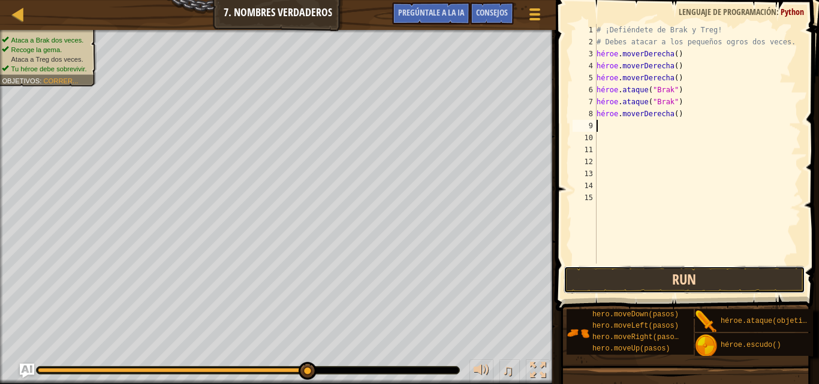
click at [583, 274] on button "Run" at bounding box center [684, 280] width 242 height 28
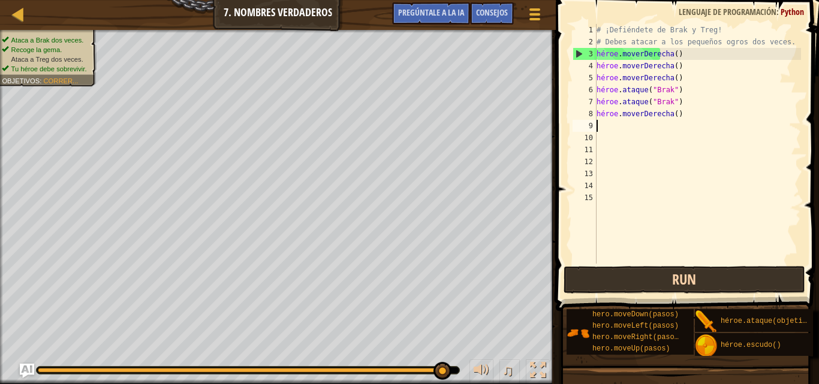
type textarea "H"
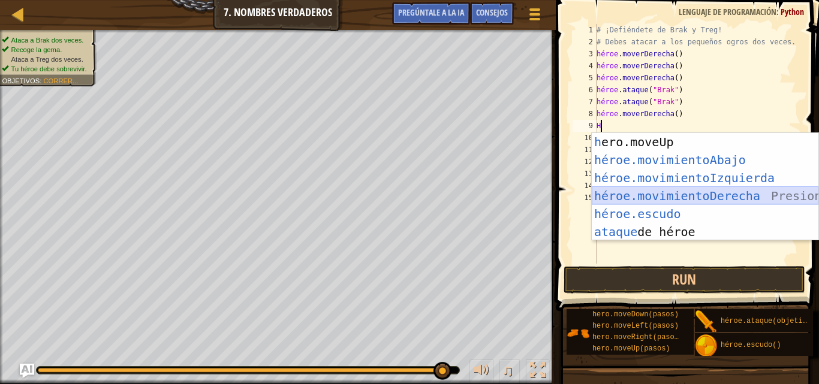
click at [632, 189] on div "h ero.moveUp presiona enter héroe.movimientoAbajo ​ Presione Enter héroe.movimi…" at bounding box center [704, 205] width 227 height 144
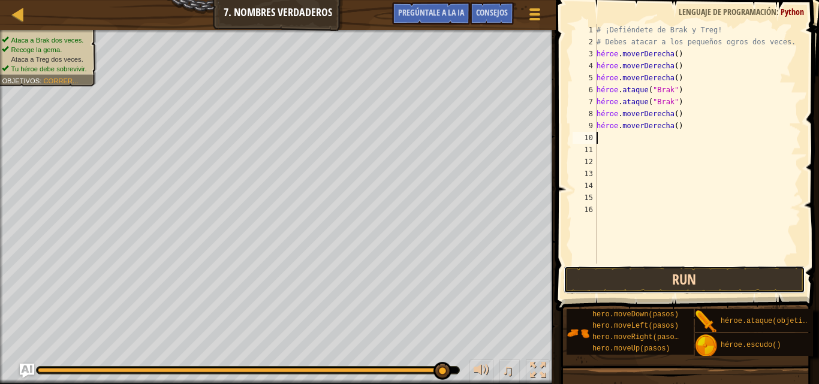
click at [620, 277] on button "Run" at bounding box center [684, 280] width 242 height 28
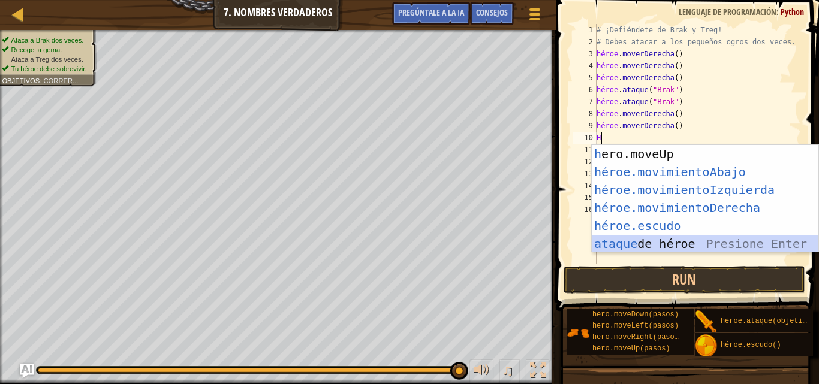
click at [661, 243] on div "h ero.moveUp presiona enter héroe.movimientoAbajo ​ Presione Enter héroe.movimi…" at bounding box center [704, 217] width 227 height 144
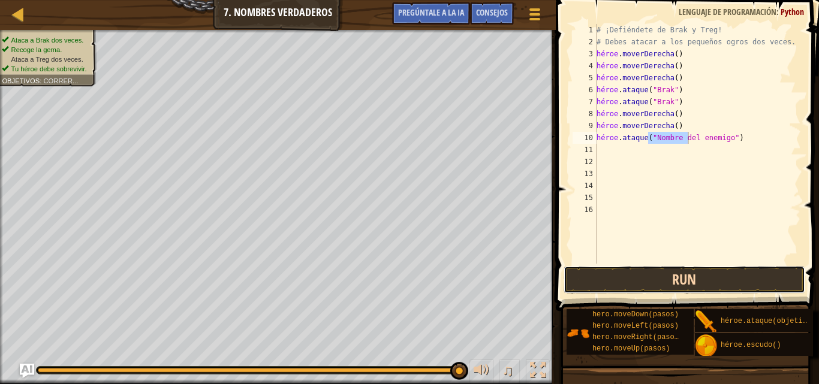
click at [649, 279] on button "Run" at bounding box center [684, 280] width 242 height 28
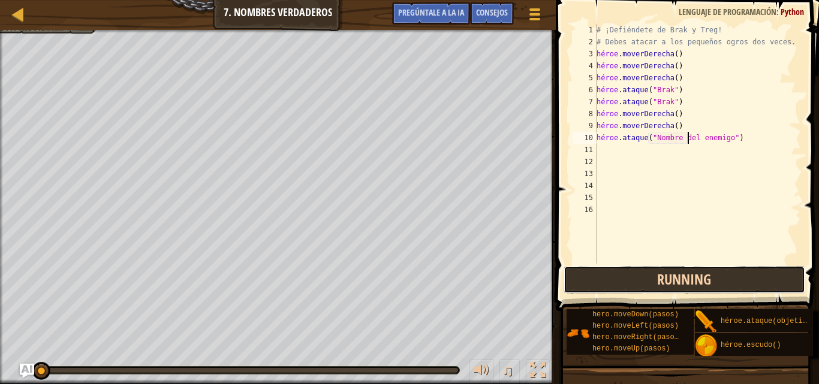
click at [649, 279] on button "Running" at bounding box center [684, 280] width 242 height 28
click at [658, 269] on button "Running" at bounding box center [684, 280] width 242 height 28
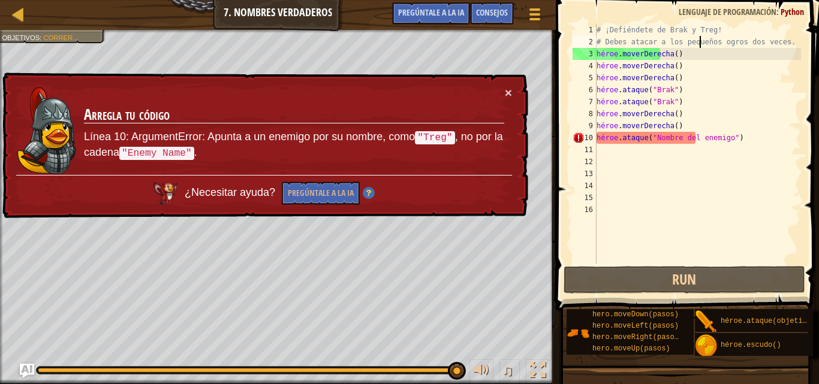
drag, startPoint x: 699, startPoint y: 40, endPoint x: 390, endPoint y: 178, distance: 338.2
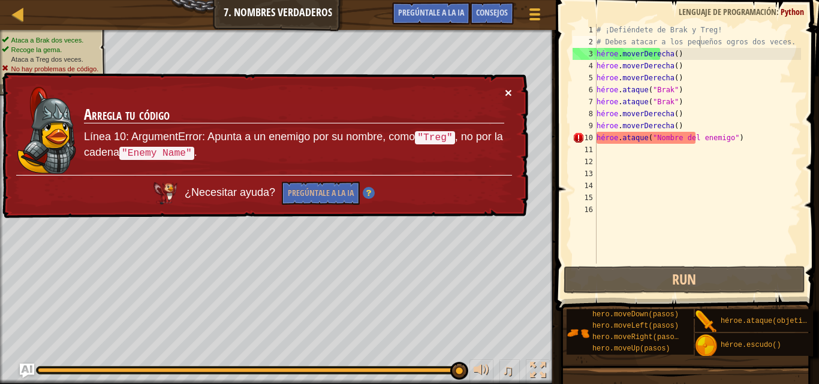
drag, startPoint x: 390, startPoint y: 178, endPoint x: 504, endPoint y: 92, distance: 142.9
click at [505, 92] on font "×" at bounding box center [508, 93] width 7 height 14
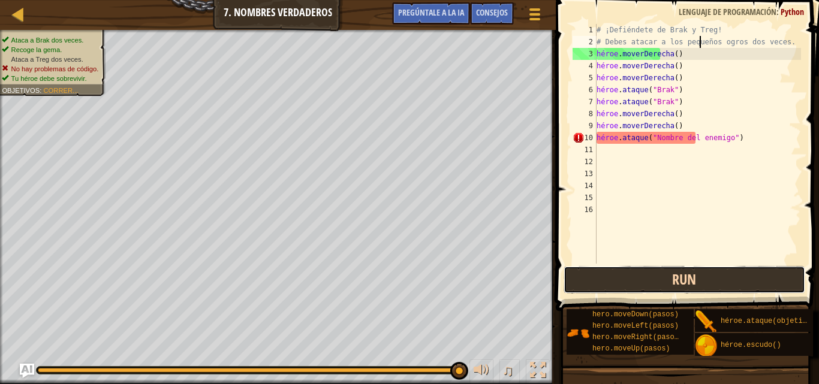
click at [600, 291] on button "Run" at bounding box center [684, 280] width 242 height 28
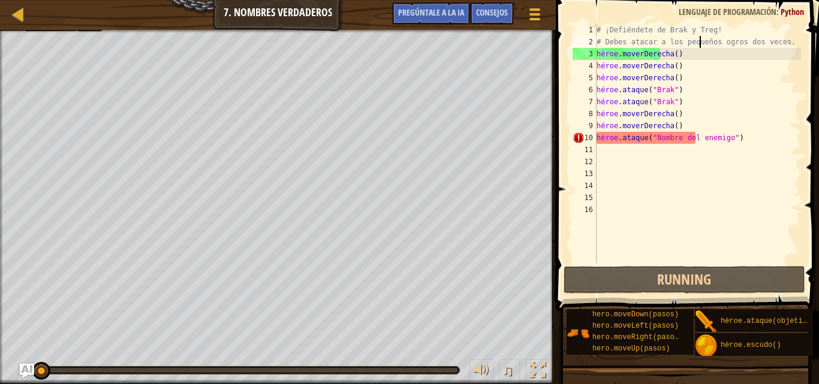
click at [765, 142] on div "# ¡Defiéndete de Brak y Treg! # Debes atacar a los pequeños ogros dos veces. hé…" at bounding box center [697, 156] width 207 height 264
click at [751, 135] on div "# ¡Defiéndete de Brak y Treg! # Debes atacar a los pequeños ogros dos veces. hé…" at bounding box center [697, 156] width 207 height 264
click at [689, 147] on div "# ¡Defiéndete de Brak y Treg! # Debes atacar a los pequeños ogros dos veces. hé…" at bounding box center [697, 156] width 207 height 264
click at [681, 137] on div "# ¡Defiéndete de Brak y Treg! # Debes atacar a los pequeños ogros dos veces. hé…" at bounding box center [697, 156] width 207 height 264
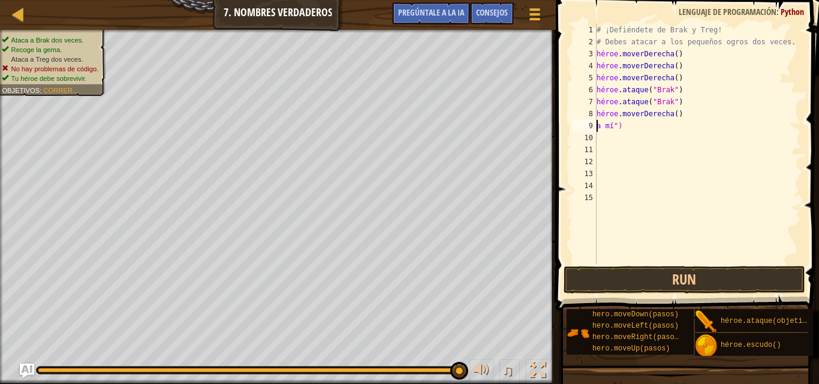
click at [609, 123] on div "# ¡Defiéndete de Brak y Treg! # Debes atacar a los pequeños ogros dos veces. hé…" at bounding box center [697, 156] width 207 height 264
type textarea "[DOMAIN_NAME])"
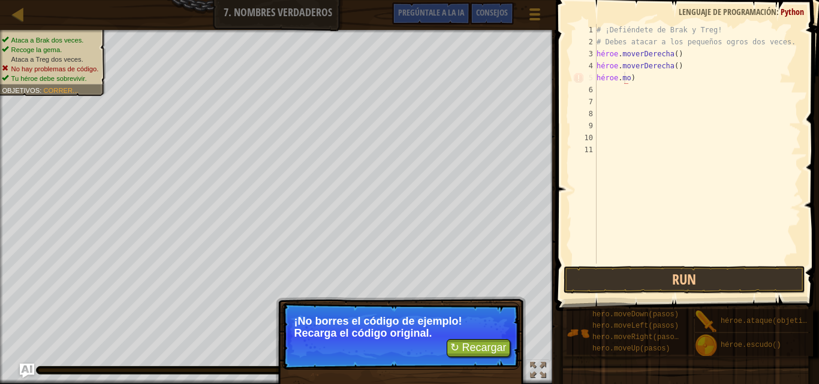
click at [644, 77] on div "# ¡Defiéndete de Brak y Treg! # Debes atacar a los pequeños ogros dos veces. hé…" at bounding box center [697, 156] width 207 height 264
click at [644, 80] on div "# ¡Defiéndete de Brak y Treg! # Debes atacar a los pequeños ogros dos veces. hé…" at bounding box center [697, 156] width 207 height 264
click at [473, 338] on p "¡No borres el código de ejemplo! Recarga el código original." at bounding box center [400, 327] width 213 height 24
click at [473, 339] on button "↻ Recargar" at bounding box center [478, 348] width 64 height 18
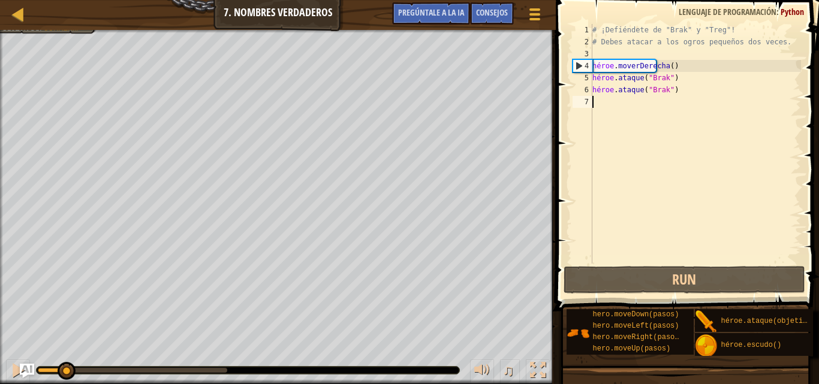
type textarea "H"
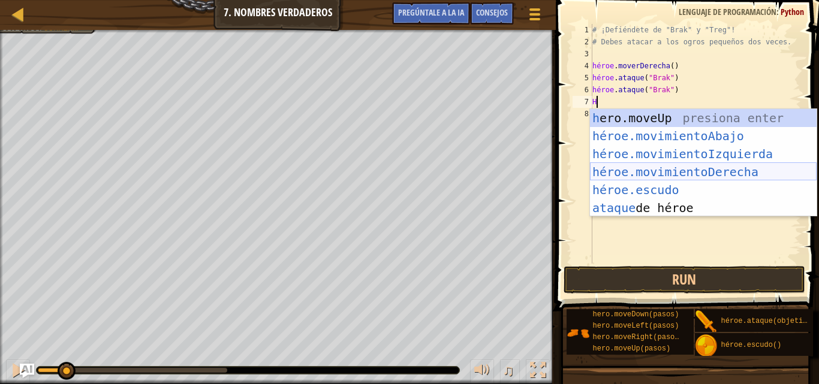
click at [698, 170] on div "h ero.moveUp presiona enter héroe.movimientoAbajo ​ Presione Enter héroe.movimi…" at bounding box center [703, 181] width 227 height 144
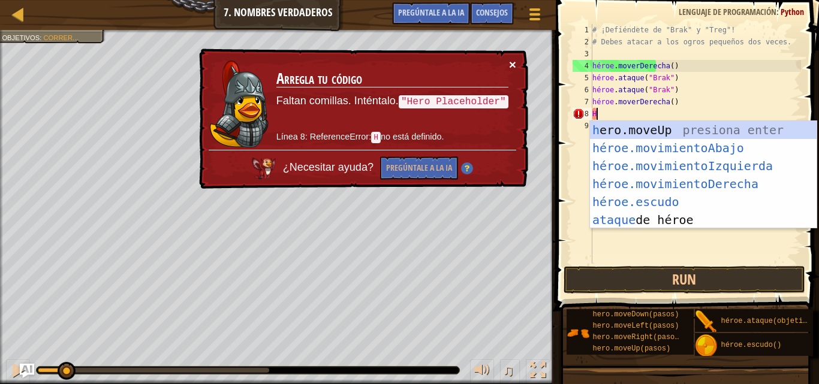
click at [514, 62] on font "×" at bounding box center [512, 65] width 7 height 14
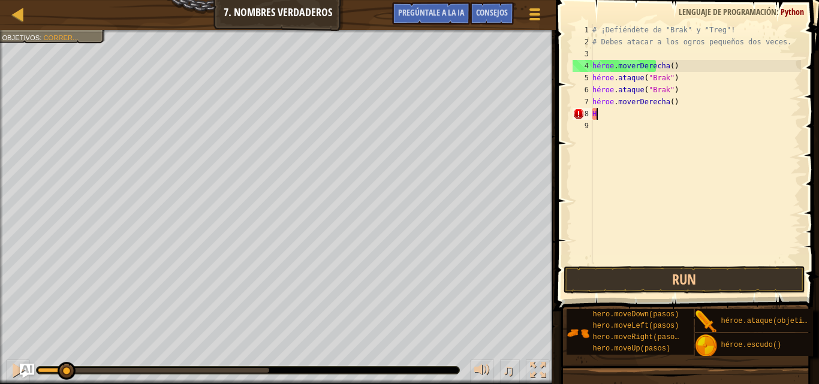
click at [617, 113] on div "# ¡Defiéndete de "Brak" y "Treg"! # [PERSON_NAME] atacar a los ogros pequeños d…" at bounding box center [695, 156] width 211 height 264
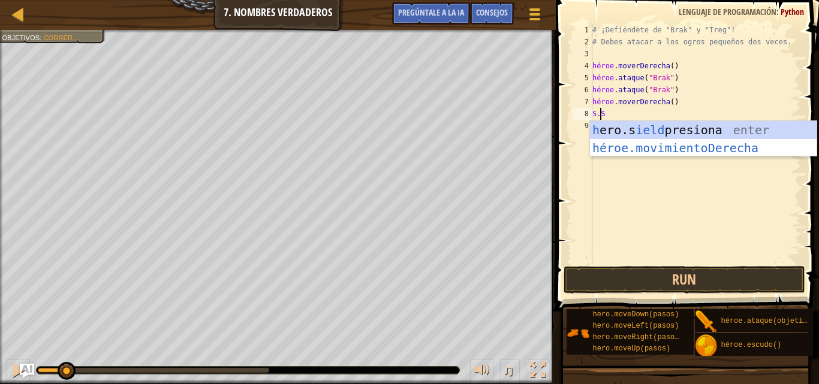
click at [606, 114] on div "# ¡Defiéndete de "Brak" y "Treg"! # [PERSON_NAME] atacar a los ogros pequeños d…" at bounding box center [695, 156] width 211 height 264
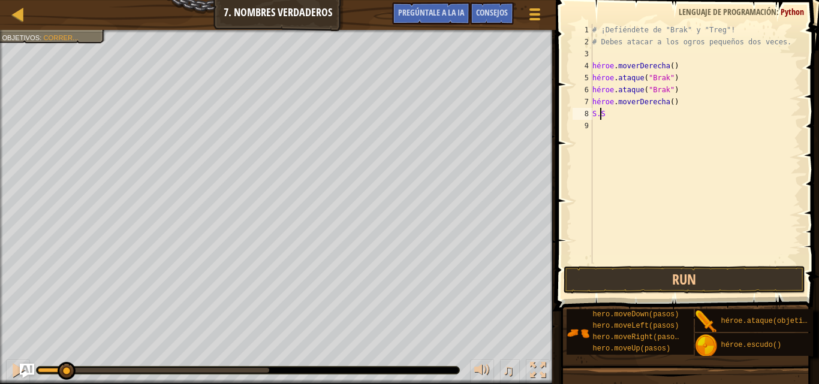
type textarea "H"
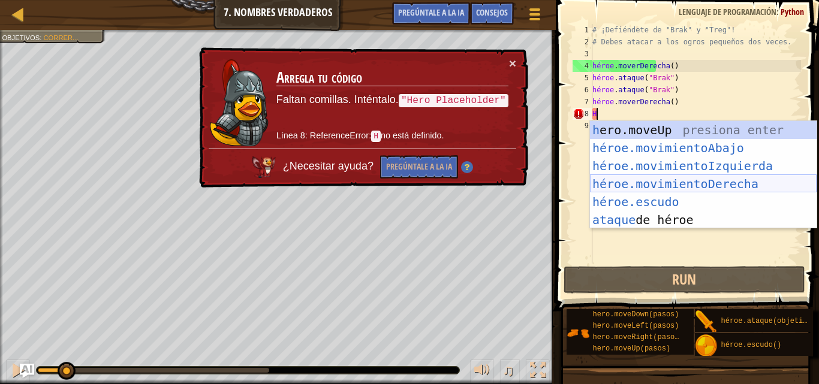
click at [639, 190] on div "h ero.moveUp presiona enter héroe.movimientoAbajo ​ Presione Enter héroe.movimi…" at bounding box center [703, 193] width 227 height 144
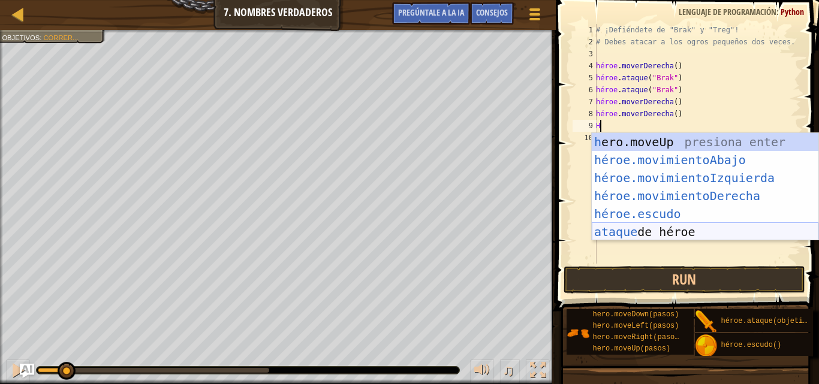
click at [653, 236] on div "h ero.moveUp presiona enter héroe.movimientoAbajo ​ Presione Enter héroe.movimi…" at bounding box center [704, 205] width 227 height 144
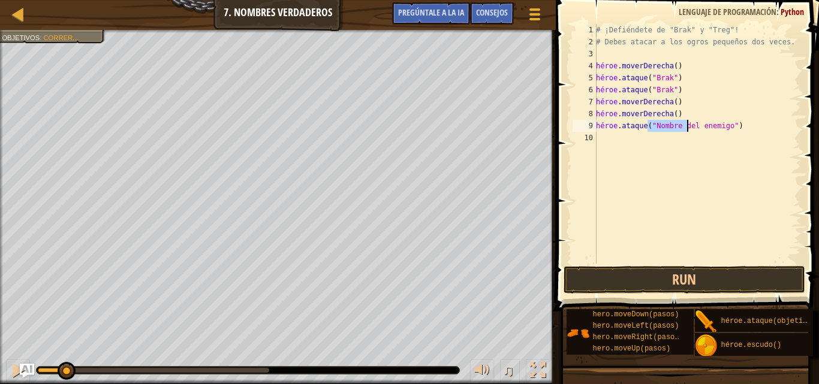
click at [682, 123] on div "# ¡Defiéndete de "Brak" y "Treg"! # [PERSON_NAME] atacar a los ogros pequeños d…" at bounding box center [696, 144] width 207 height 240
click at [682, 123] on div "# ¡Defiéndete de "Brak" y "Treg"! # [PERSON_NAME] atacar a los ogros pequeños d…" at bounding box center [696, 156] width 207 height 264
click at [681, 127] on div "# ¡Defiéndete de "Brak" y "Treg"! # [PERSON_NAME] atacar a los ogros pequeños d…" at bounding box center [696, 156] width 207 height 264
click at [683, 127] on div "# ¡Defiéndete de "Brak" y "Treg"! # [PERSON_NAME] atacar a los ogros pequeños d…" at bounding box center [696, 156] width 207 height 264
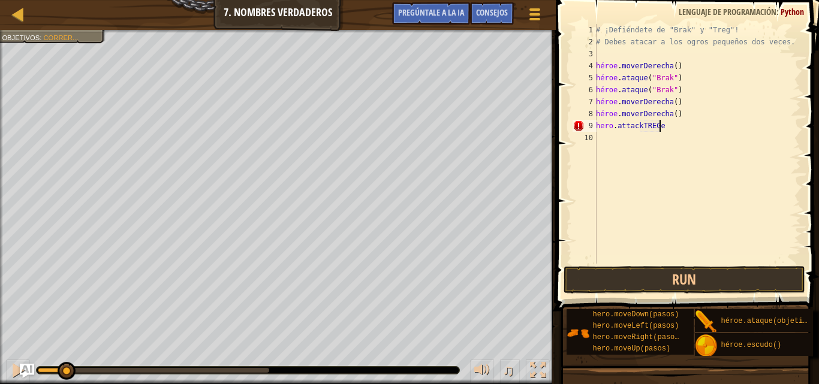
type textarea "h"
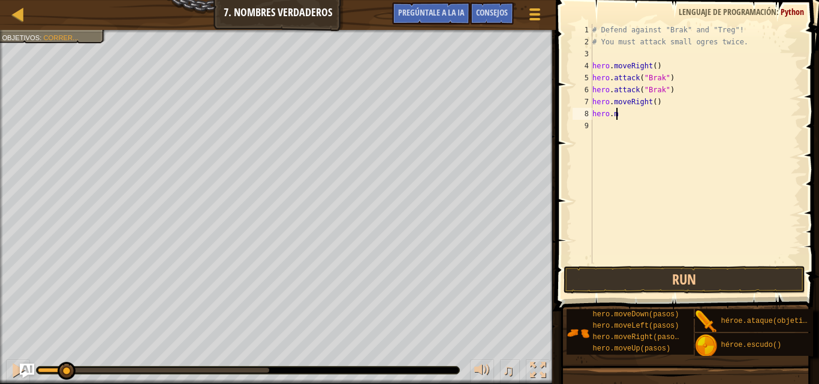
scroll to position [5, 0]
type textarea "h"
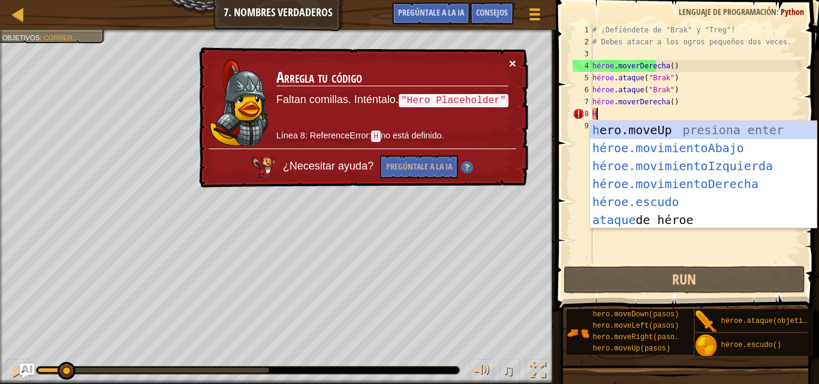
type textarea "H"
click at [509, 62] on font "×" at bounding box center [512, 63] width 7 height 14
click at [630, 216] on div "h ero.moveUp presiona enter héroe.movimientoAbajo ​ Presione Enter héroe.movimi…" at bounding box center [703, 193] width 227 height 144
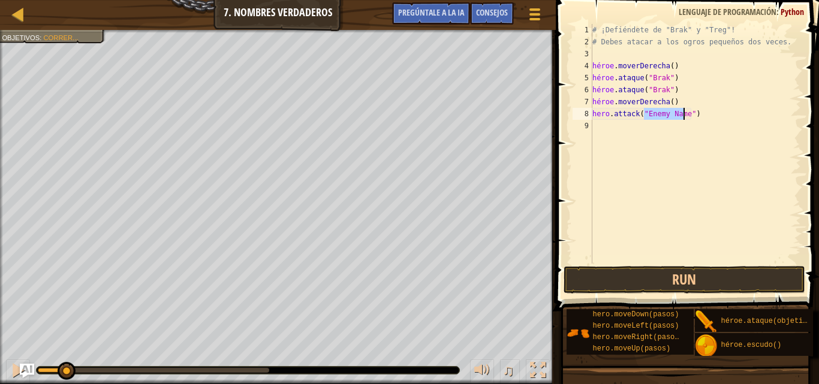
click at [663, 113] on div "# ¡Defiéndete de "Brak" y "Treg"! # [PERSON_NAME] atacar a los ogros pequeños d…" at bounding box center [695, 144] width 211 height 240
click at [737, 112] on div "# ¡Defiéndete de "Brak" y "Treg"! # [PERSON_NAME] atacar a los ogros pequeños d…" at bounding box center [695, 156] width 211 height 264
click at [735, 116] on div "# ¡Defiéndete de "Brak" y "Treg"! # [PERSON_NAME] atacar a los ogros pequeños d…" at bounding box center [695, 156] width 211 height 264
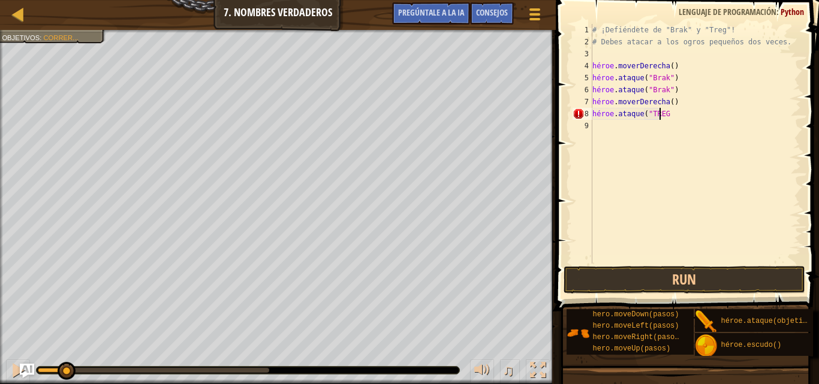
click at [681, 113] on div "# ¡Defiéndete de "Brak" y "Treg"! # [PERSON_NAME] atacar a los ogros pequeños d…" at bounding box center [695, 156] width 211 height 264
click at [681, 115] on div "# ¡Defiéndete de "Brak" y "Treg"! # [PERSON_NAME] atacar a los ogros pequeños d…" at bounding box center [695, 144] width 211 height 240
click at [678, 114] on div "# ¡Defiéndete de "Brak" y "Treg"! # [PERSON_NAME] atacar a los ogros pequeños d…" at bounding box center [695, 156] width 211 height 264
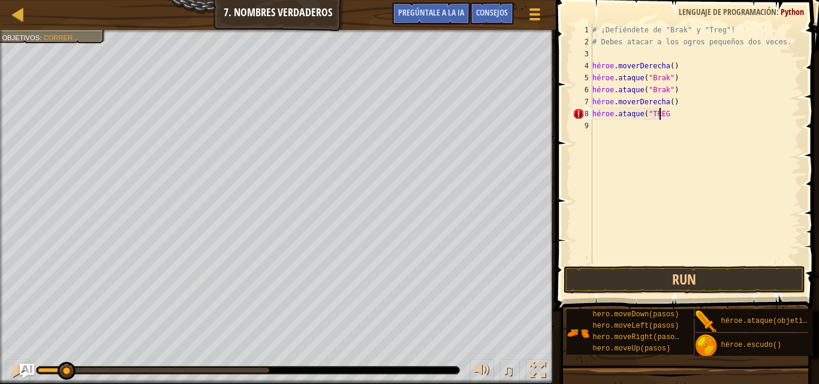
click at [680, 114] on div "# ¡Defiéndete de "Brak" y "Treg"! # [PERSON_NAME] atacar a los ogros pequeños d…" at bounding box center [695, 156] width 211 height 264
click at [680, 117] on div "# ¡Defiéndete de "Brak" y "Treg"! # [PERSON_NAME] atacar a los ogros pequeños d…" at bounding box center [695, 144] width 211 height 240
click at [680, 117] on div "# ¡Defiéndete de "Brak" y "Treg"! # [PERSON_NAME] atacar a los ogros pequeños d…" at bounding box center [695, 156] width 211 height 264
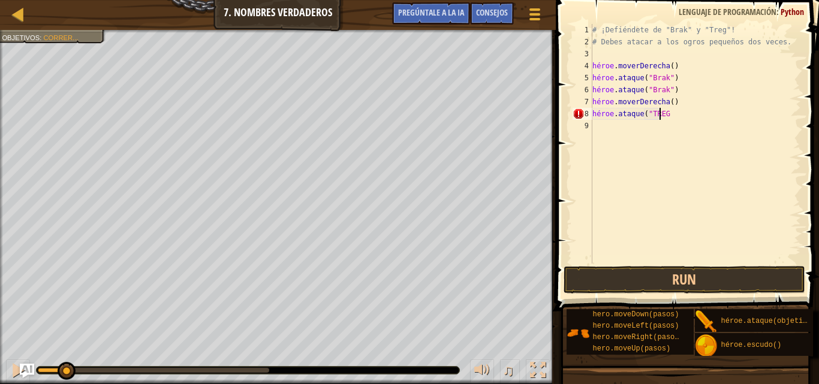
click at [680, 117] on div "# ¡Defiéndete de "Brak" y "Treg"! # [PERSON_NAME] atacar a los ogros pequeños d…" at bounding box center [695, 156] width 211 height 264
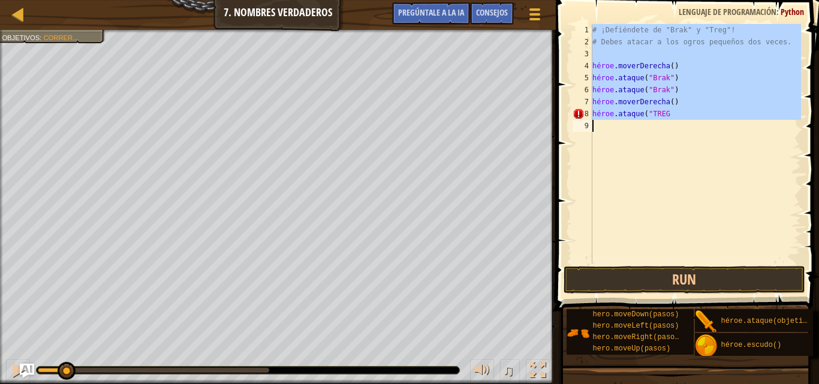
click at [680, 117] on div "# ¡Defiéndete de "Brak" y "Treg"! # [PERSON_NAME] atacar a los ogros pequeños d…" at bounding box center [695, 156] width 211 height 264
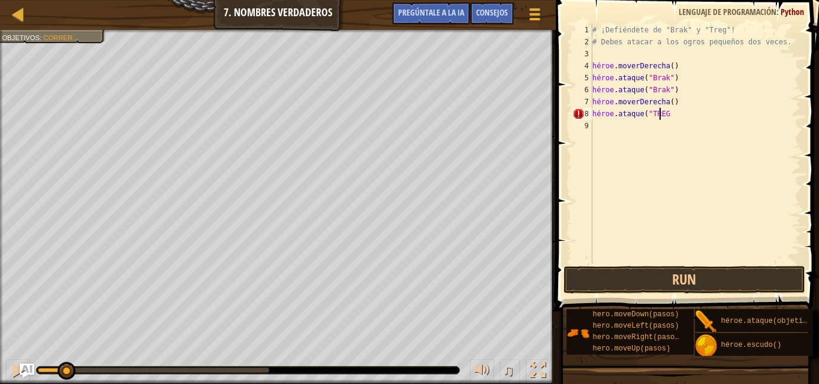
type textarea "hero.attack("TREG"
